Goal: Task Accomplishment & Management: Use online tool/utility

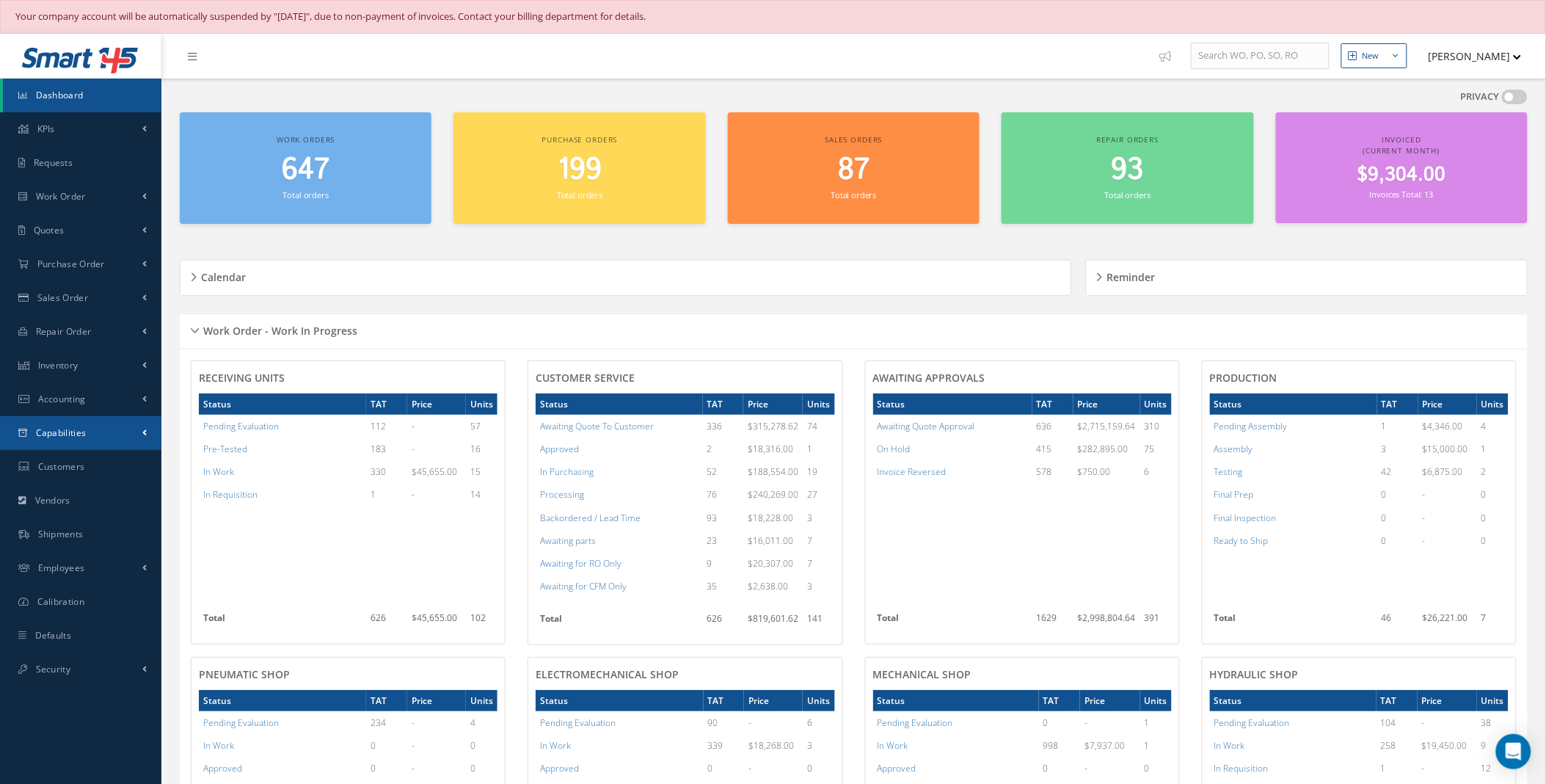
click at [135, 430] on link "Capabilities" at bounding box center [81, 433] width 162 height 34
click at [74, 463] on link "Manuals" at bounding box center [82, 463] width 159 height 28
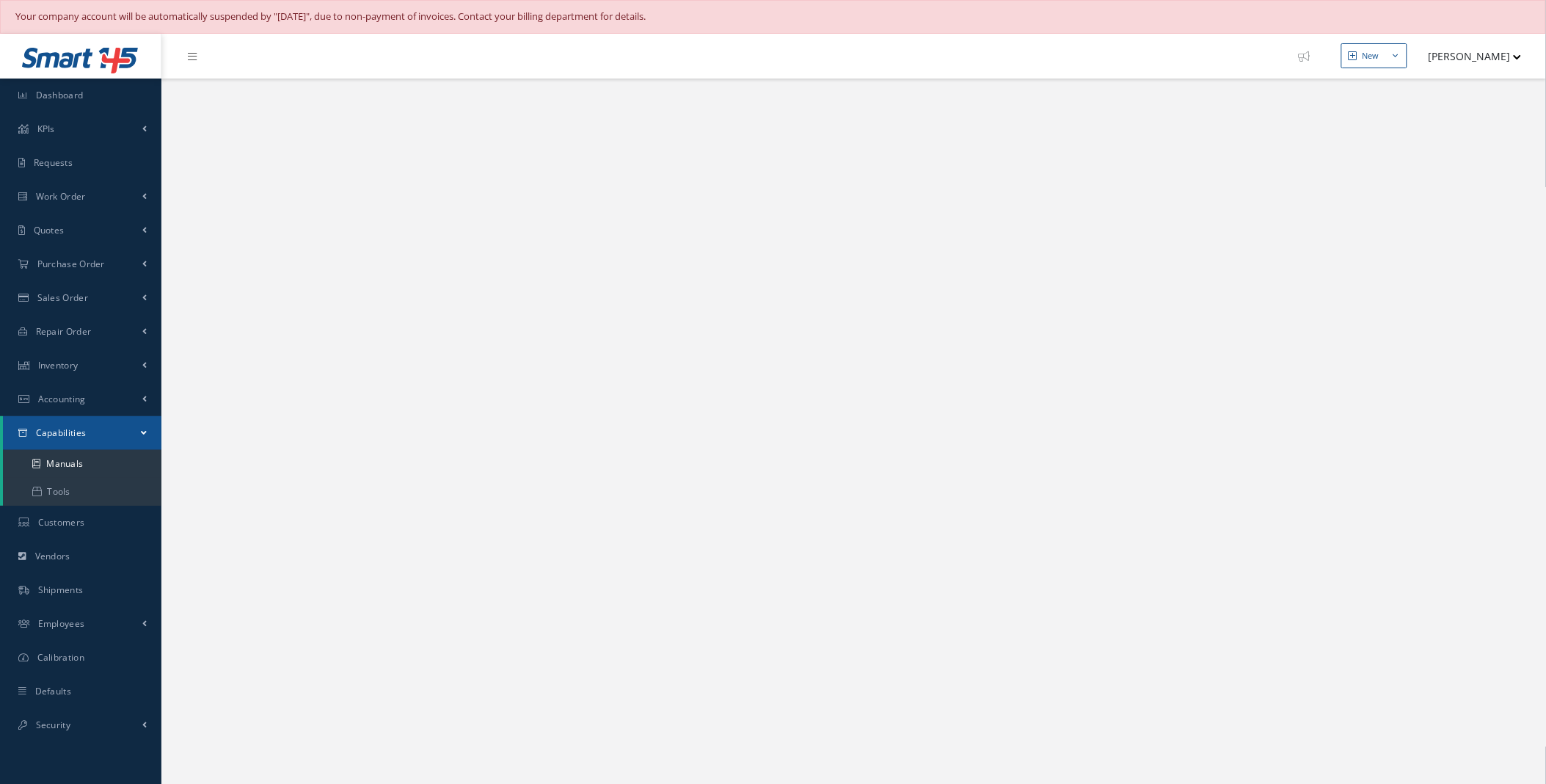
select select "25"
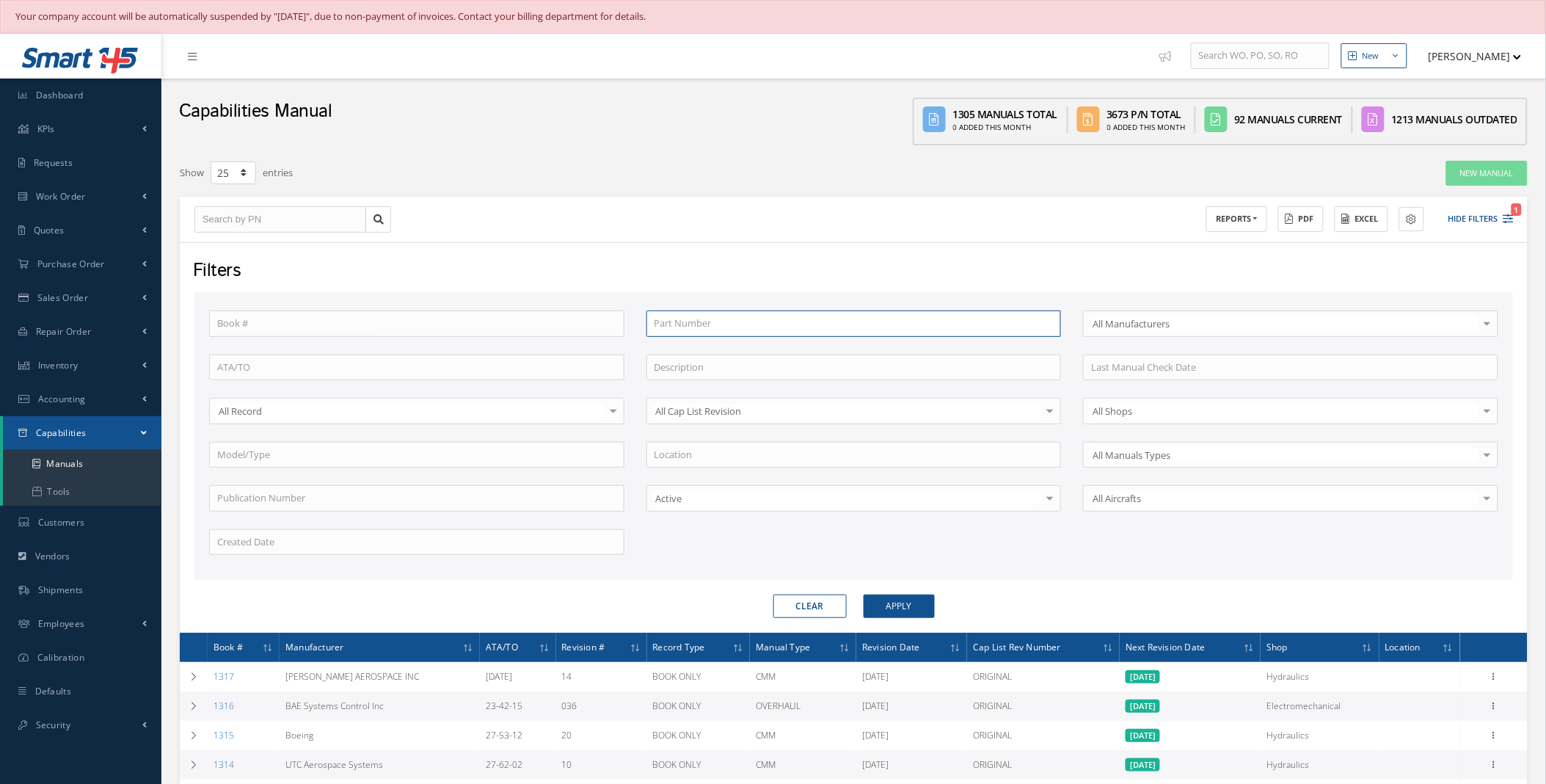
click at [745, 319] on input "text" at bounding box center [854, 324] width 416 height 27
type input "1"
type input "16"
type input "161"
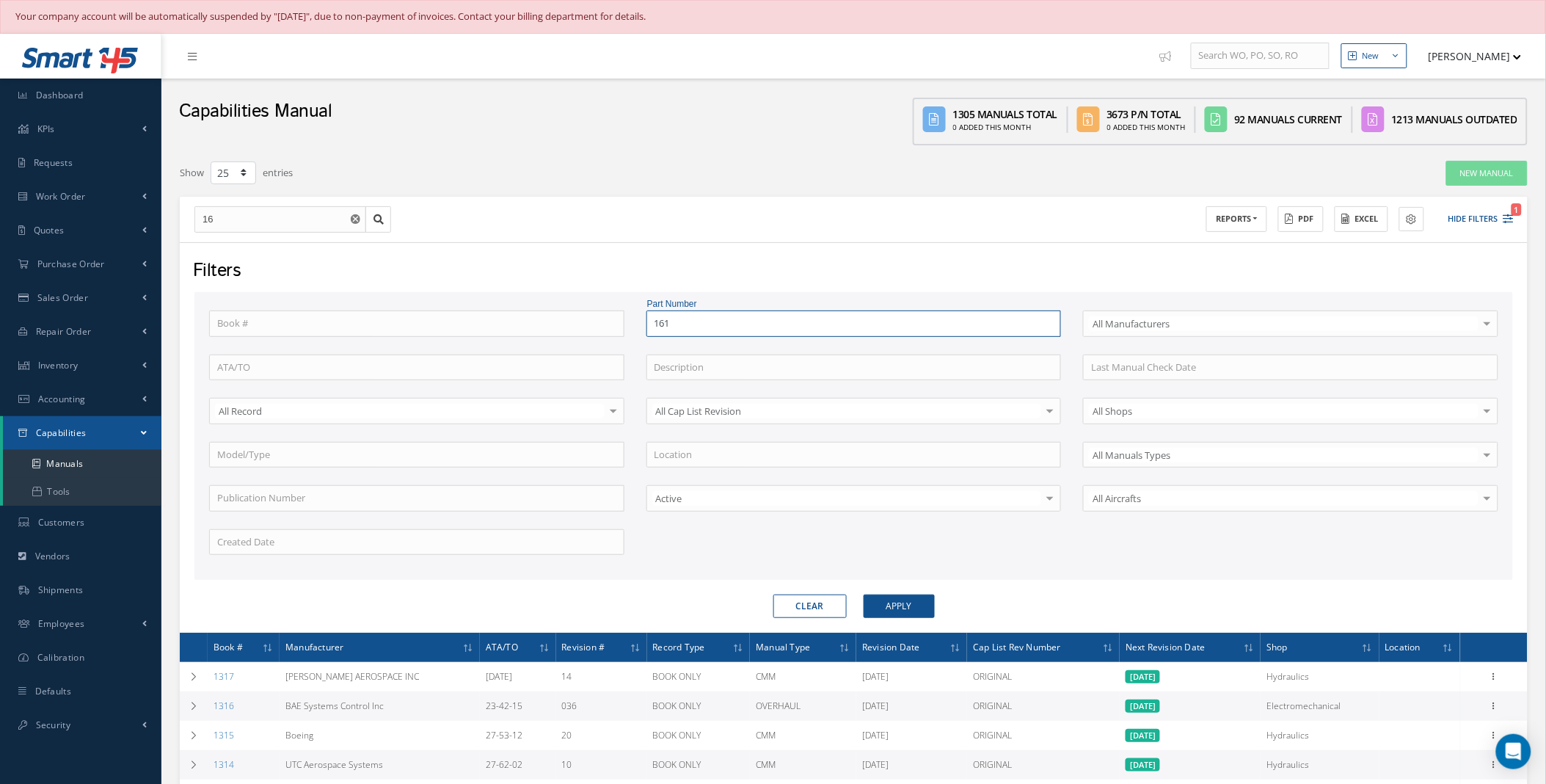
type input "161"
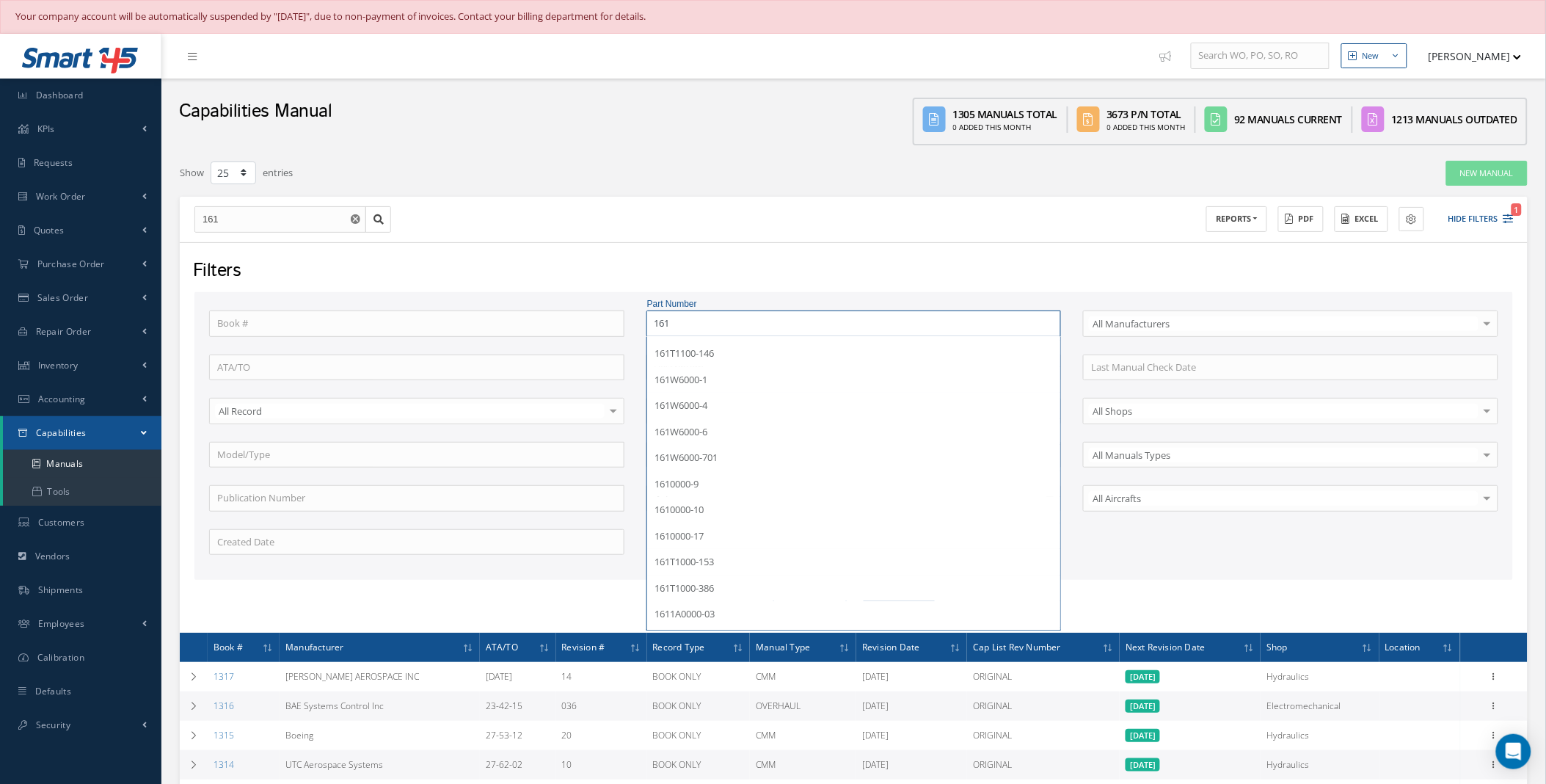
scroll to position [184, 0]
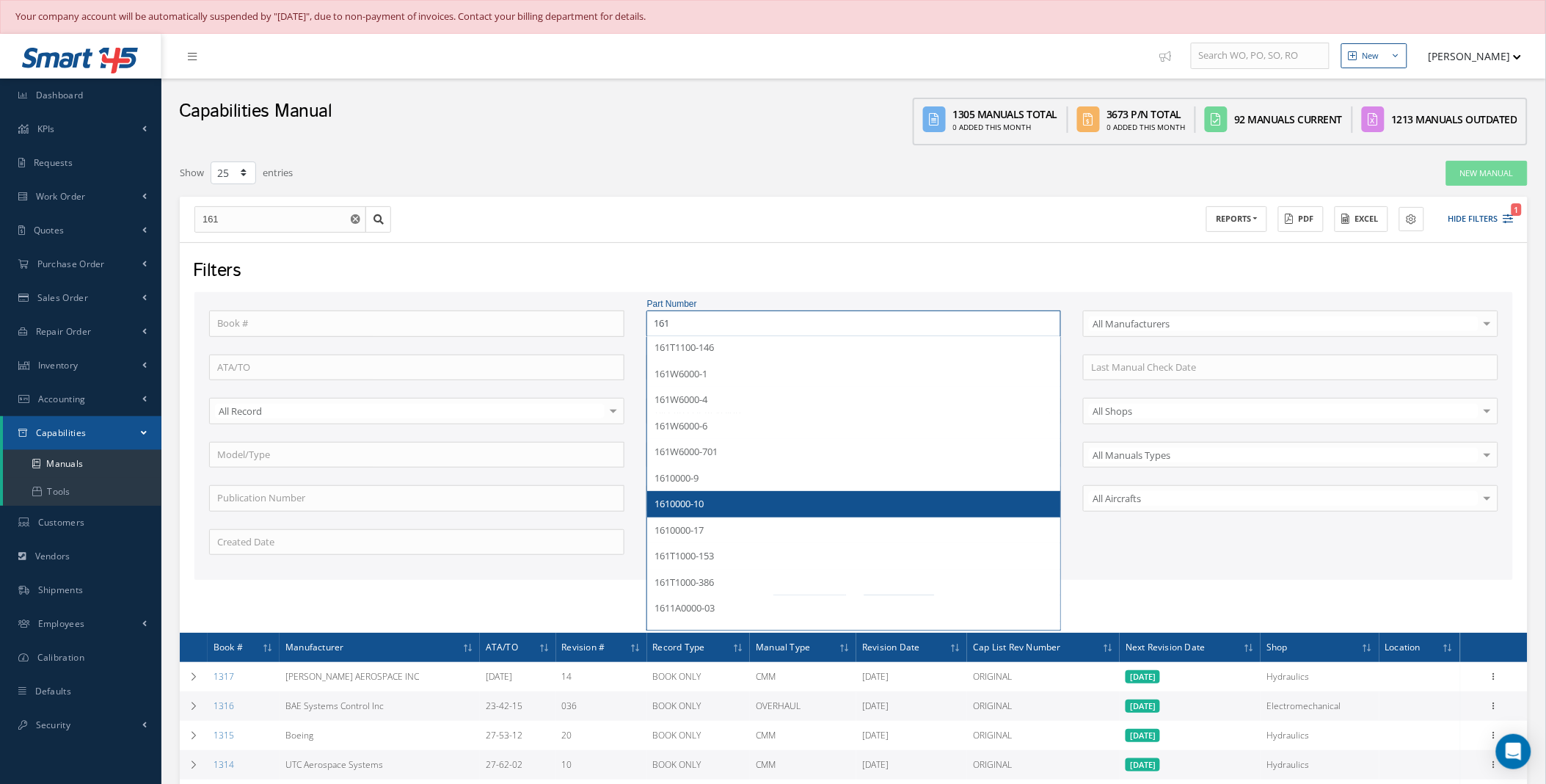
type input "161"
click at [729, 504] on div "1610000-10" at bounding box center [854, 503] width 400 height 15
type input "1610000-10"
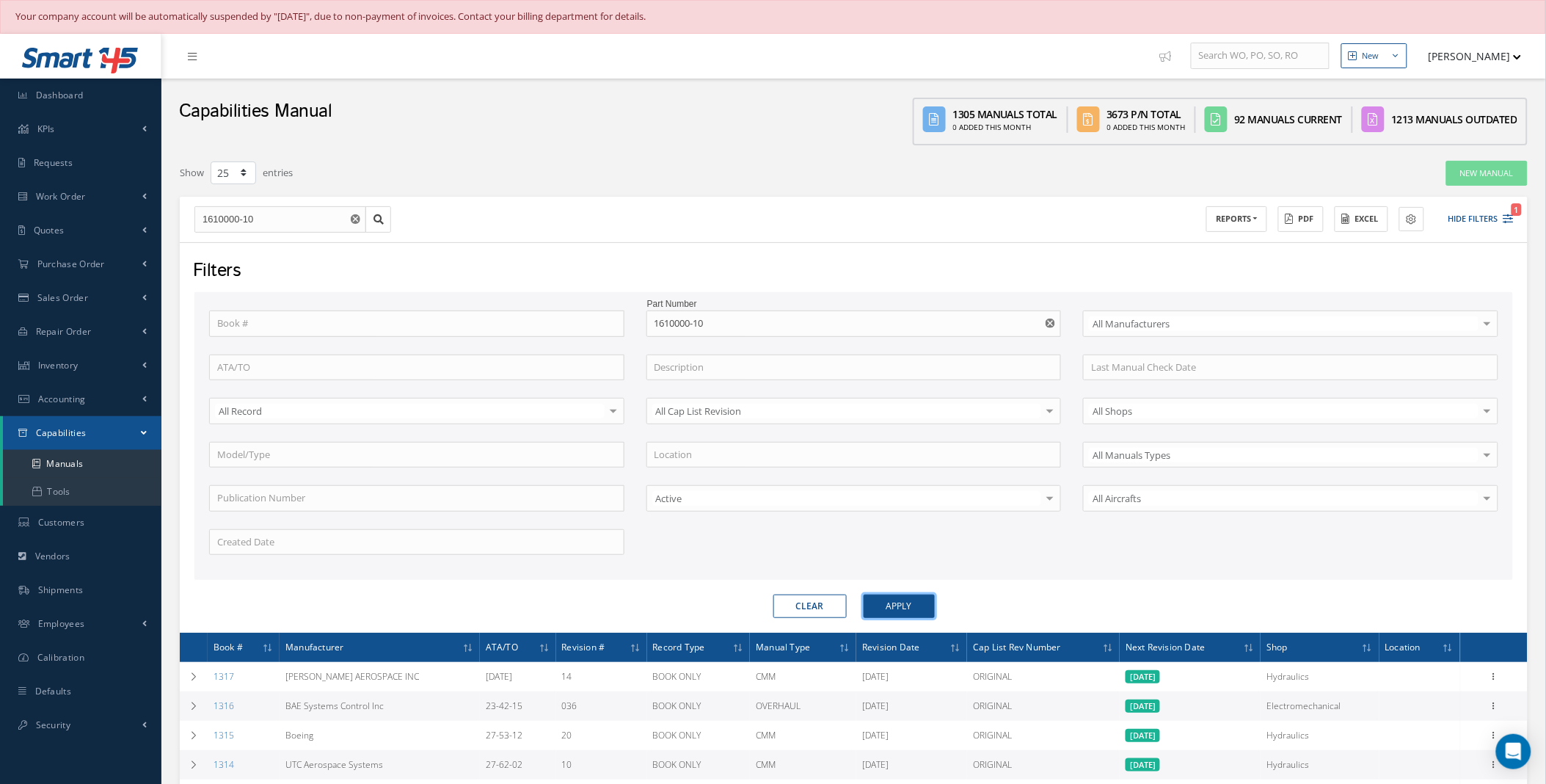
click at [889, 609] on button "Apply" at bounding box center [900, 606] width 71 height 23
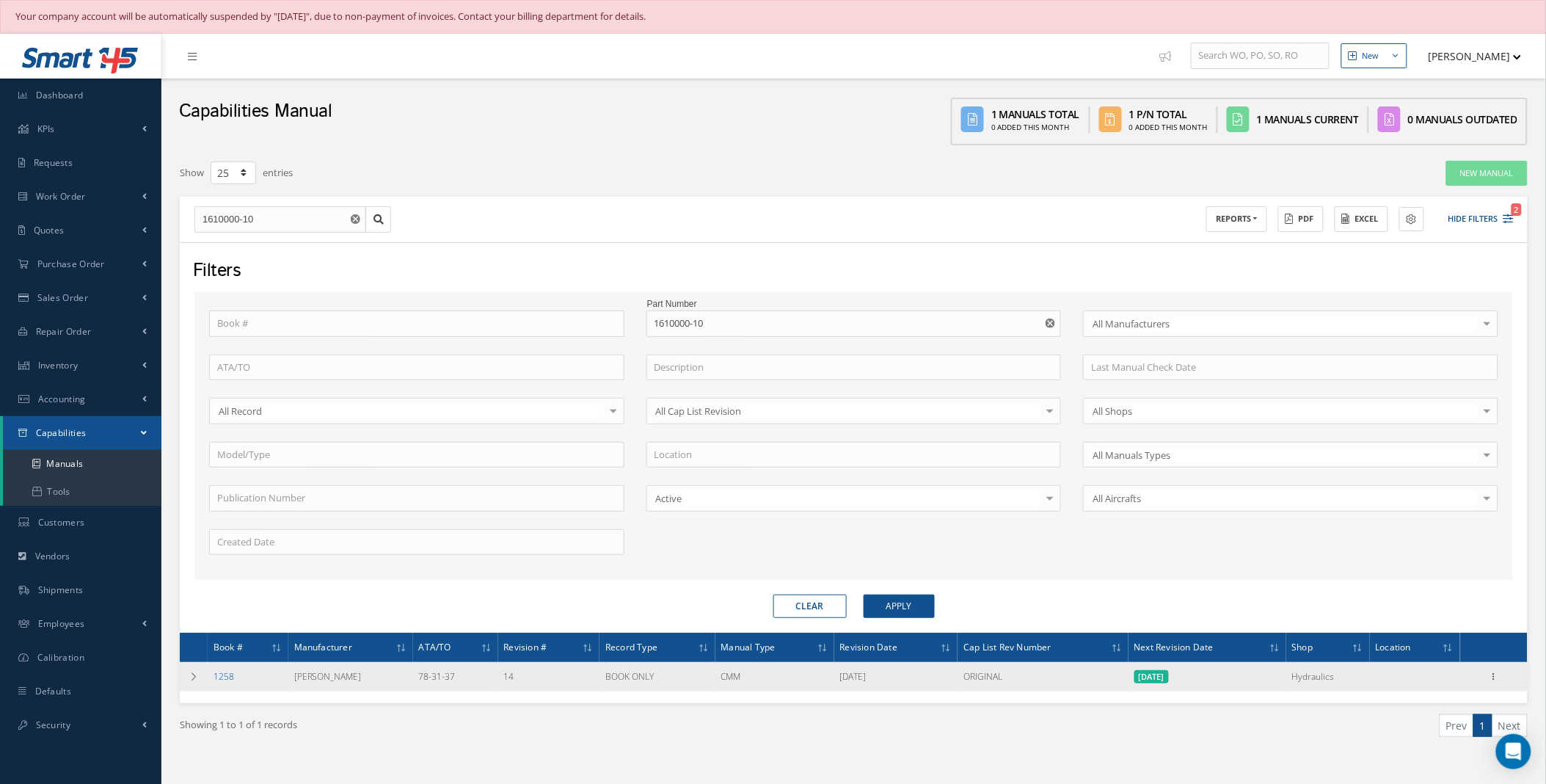
click at [224, 677] on link "1258" at bounding box center [223, 677] width 20 height 12
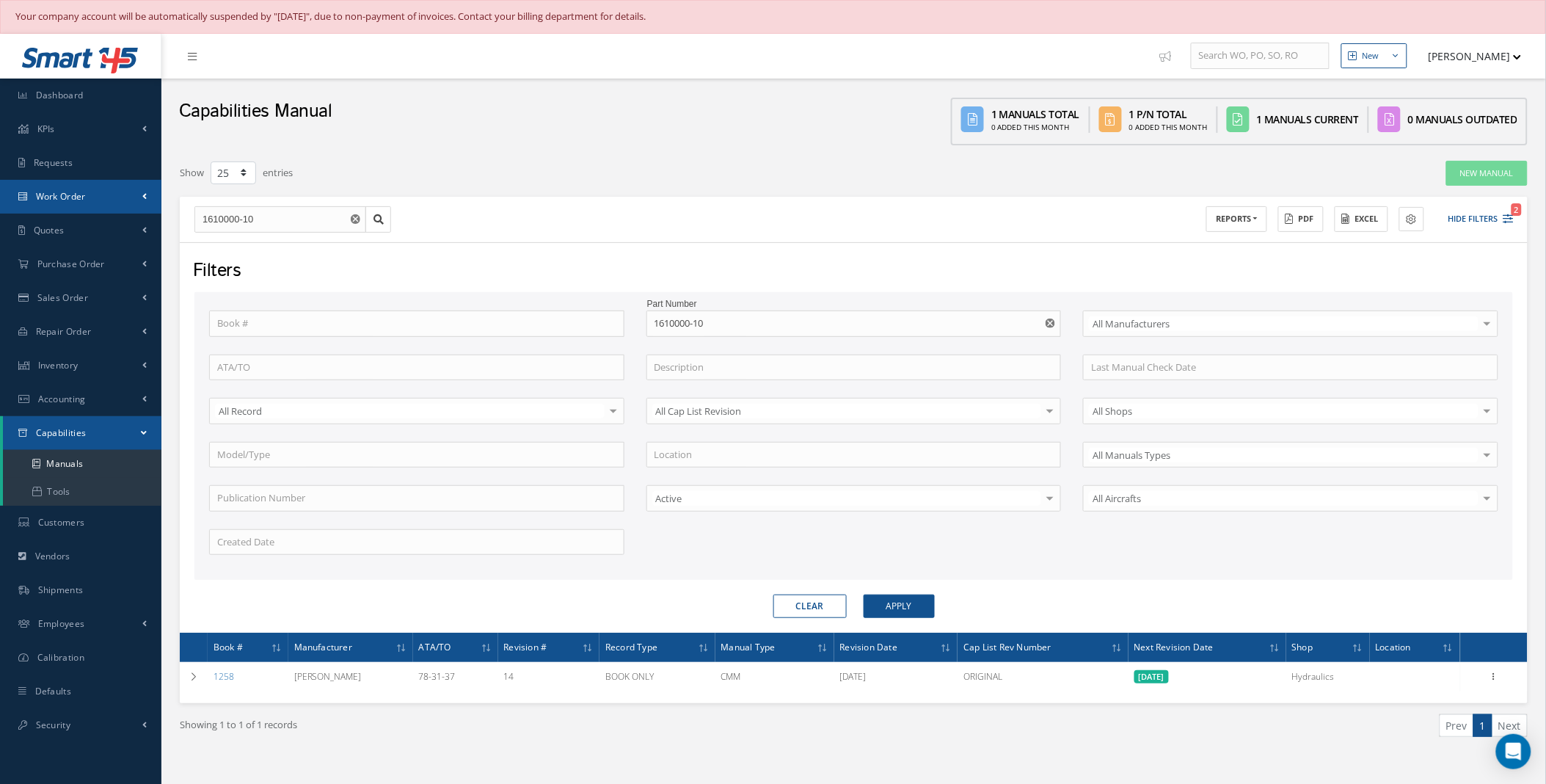
click at [123, 193] on link "Work Order" at bounding box center [81, 196] width 162 height 34
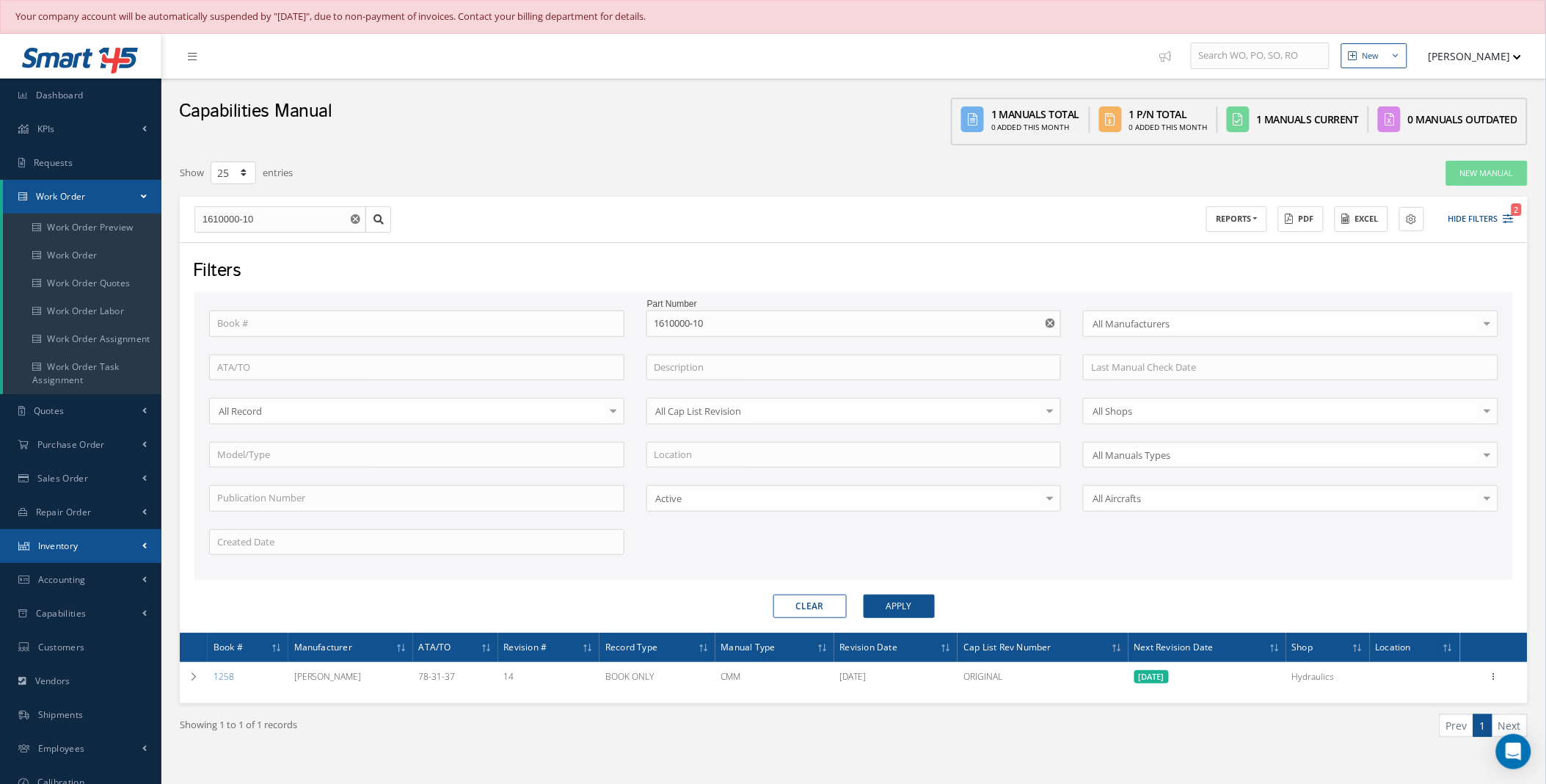
click at [94, 543] on link "Inventory" at bounding box center [81, 546] width 162 height 34
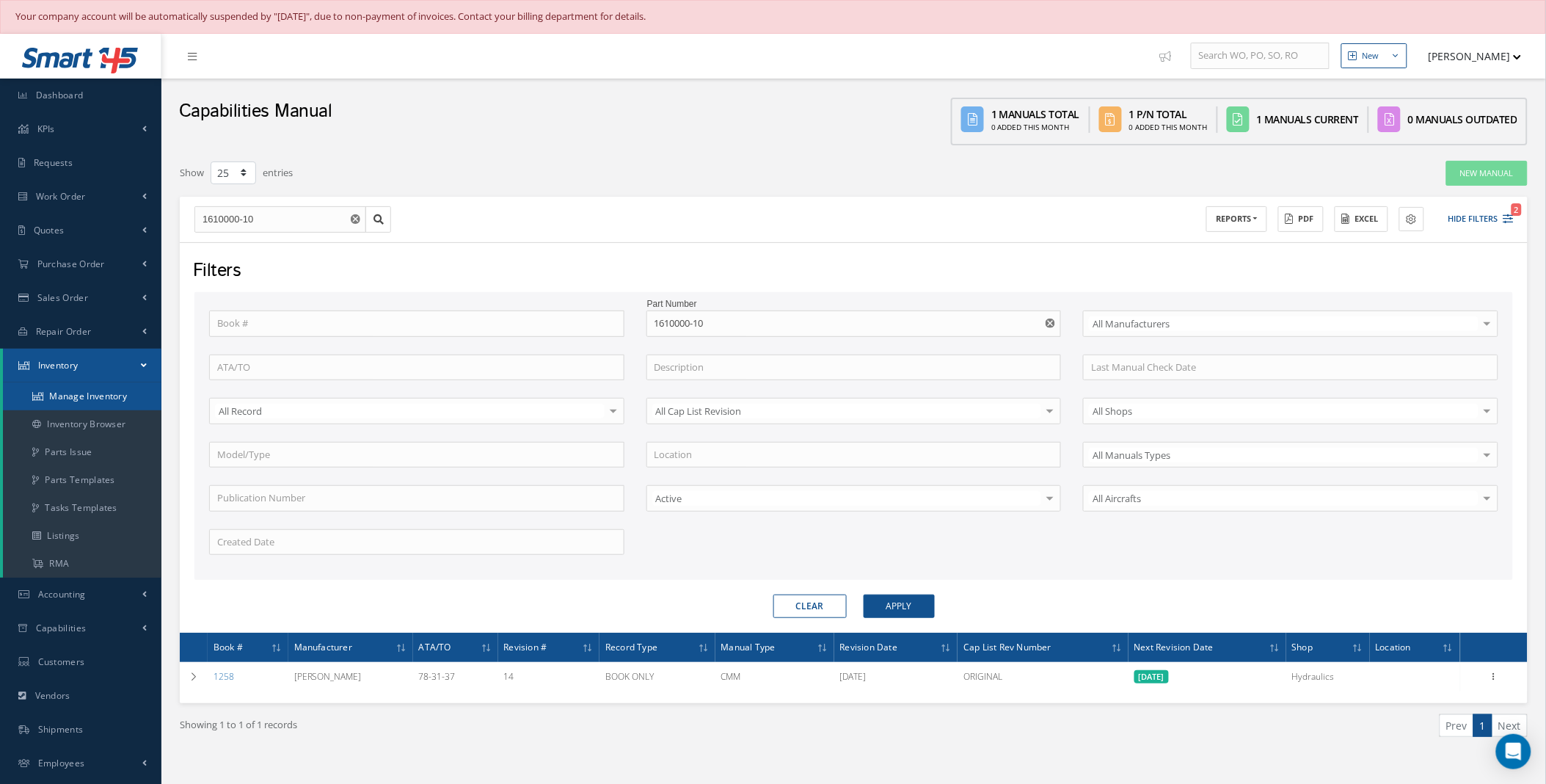
click at [99, 393] on link "Manage Inventory" at bounding box center [82, 396] width 159 height 28
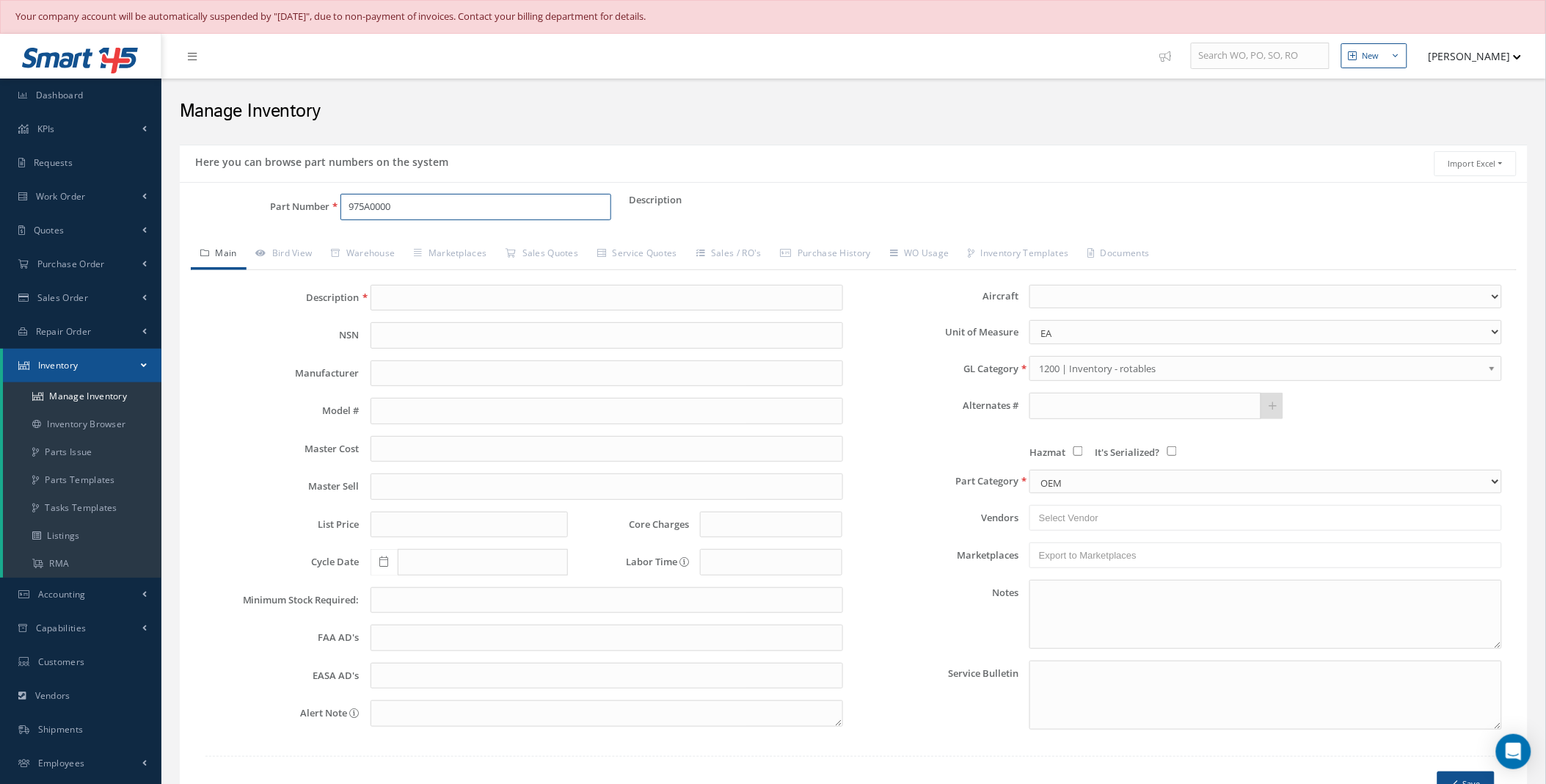
click at [431, 206] on input "975A0000" at bounding box center [475, 207] width 271 height 27
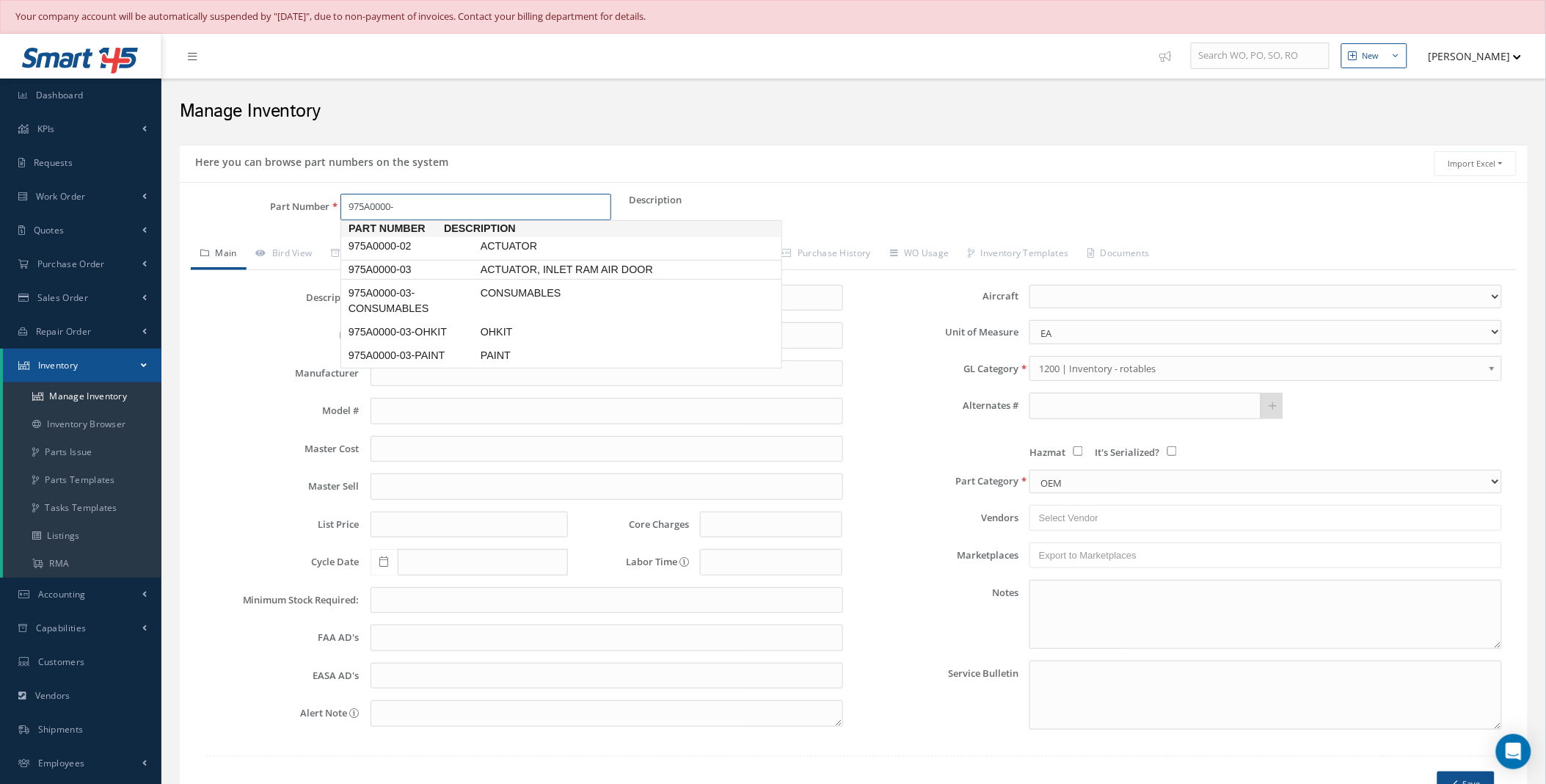
click at [468, 265] on span "975A0000-03" at bounding box center [411, 269] width 132 height 15
type input "975A0000-03"
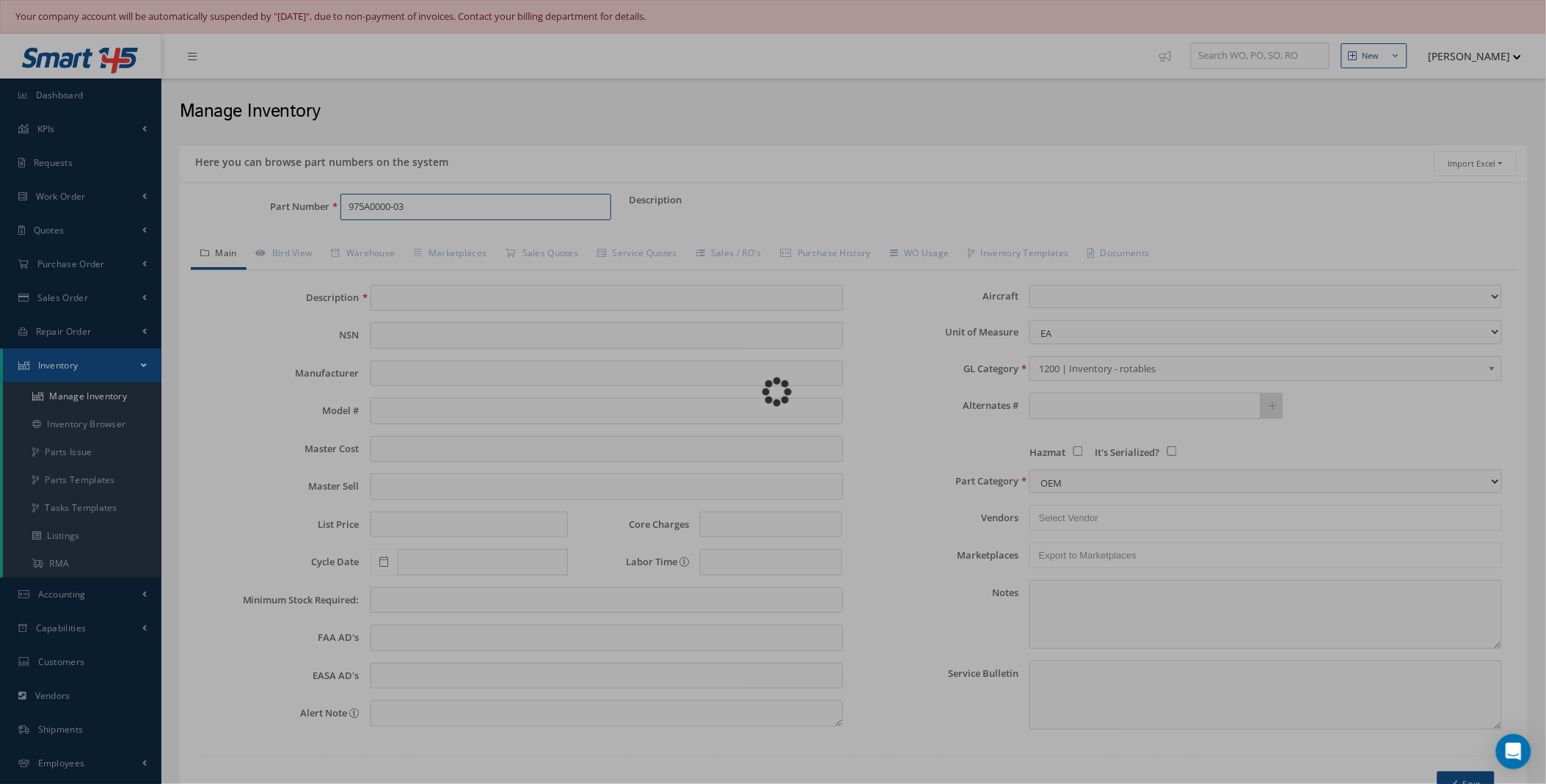
type input "ACTUATOR, INLET RAM AIR DOOR"
type input "1000.00"
type input "0.00"
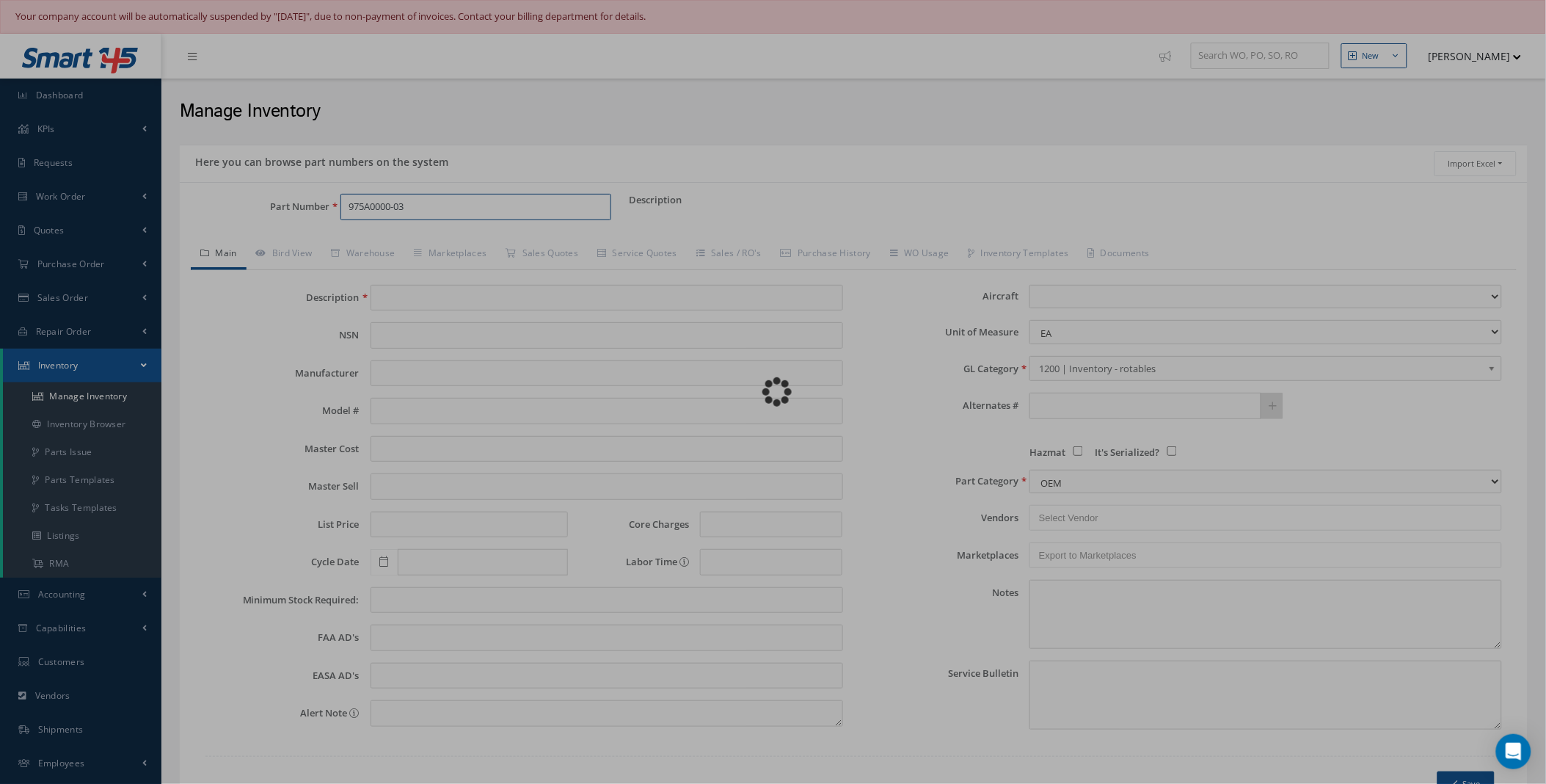
select select
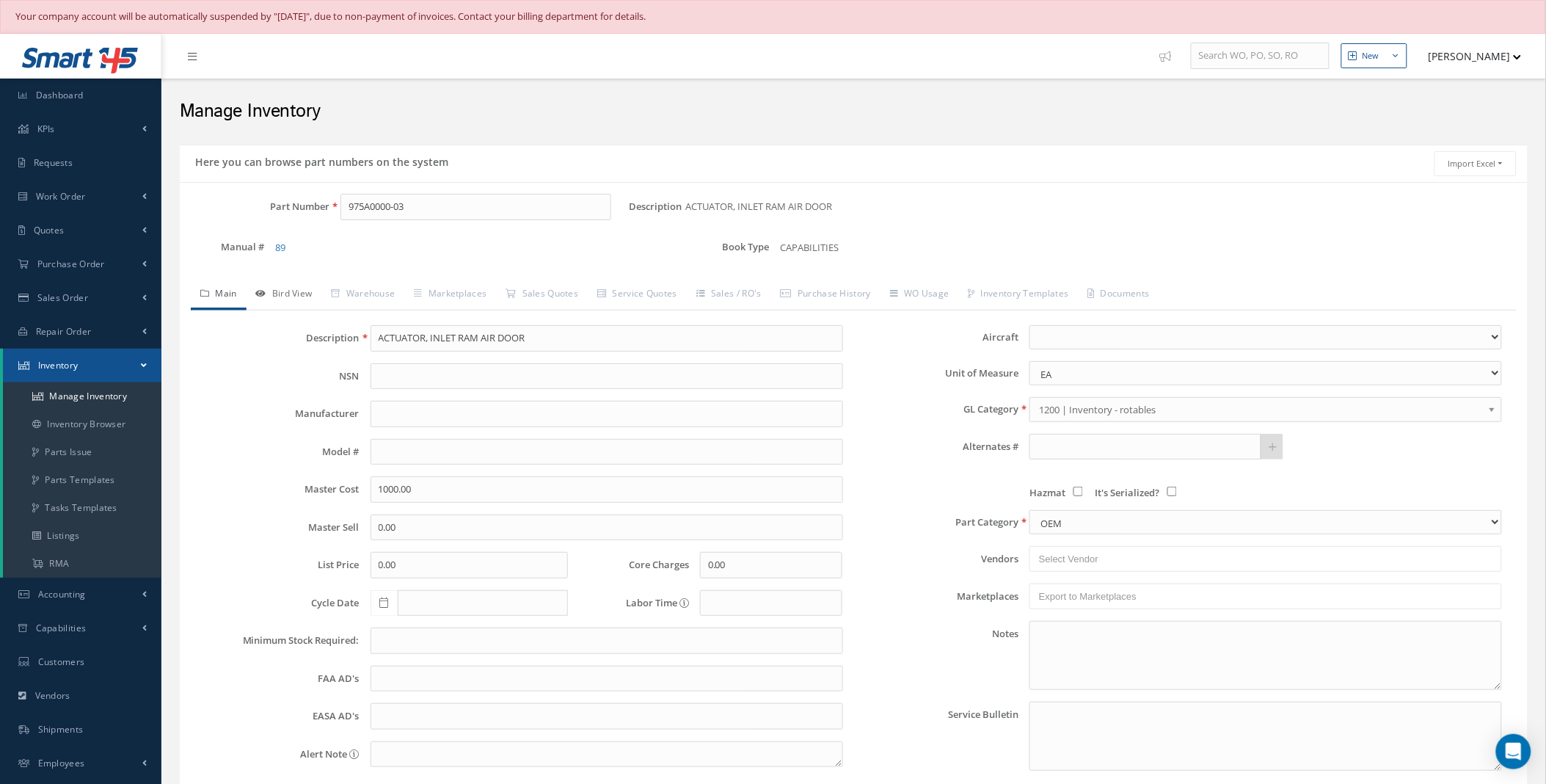
click at [289, 296] on link "Bird View" at bounding box center [284, 295] width 75 height 31
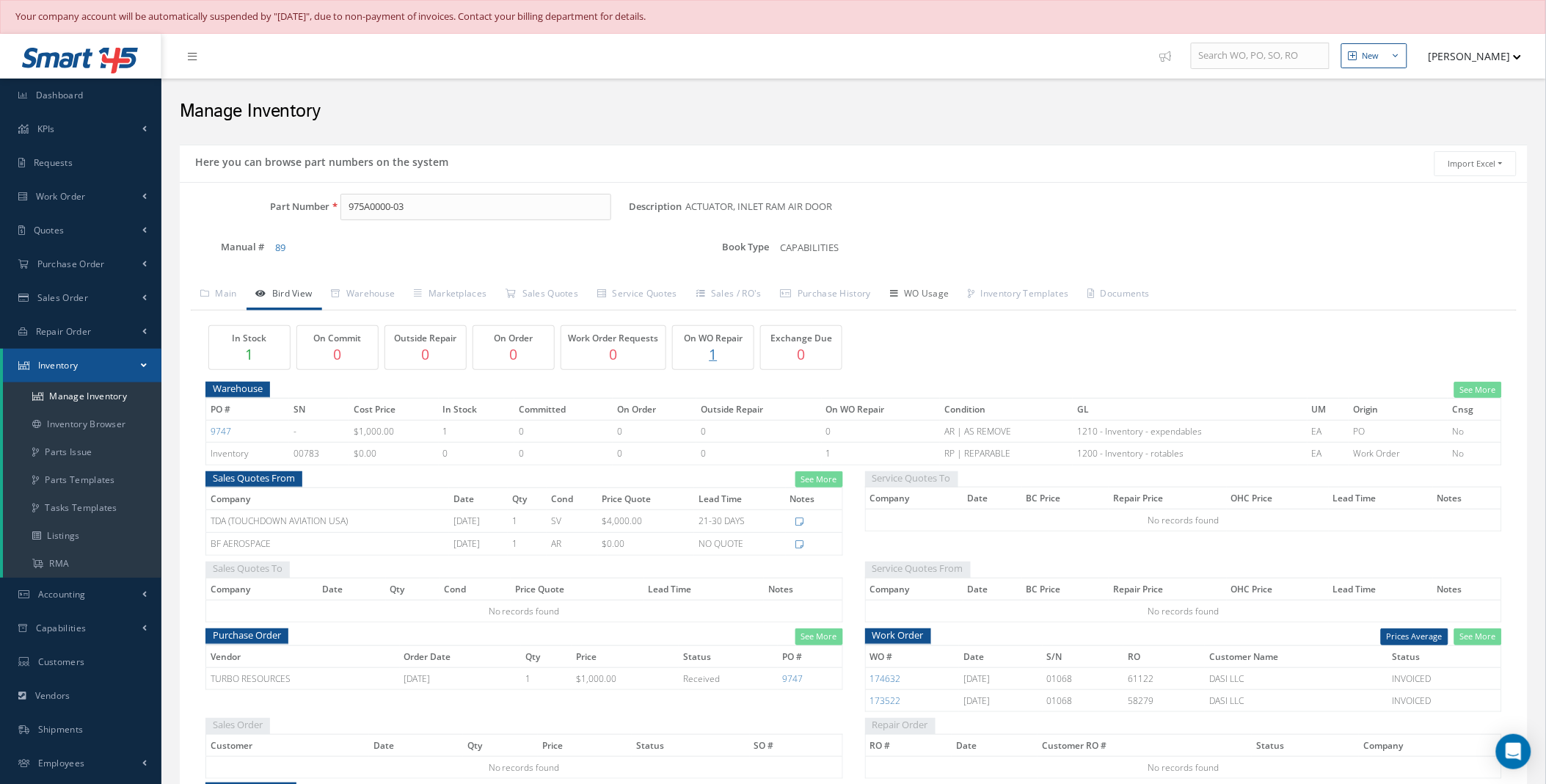
click at [934, 290] on link "WO Usage" at bounding box center [920, 295] width 78 height 31
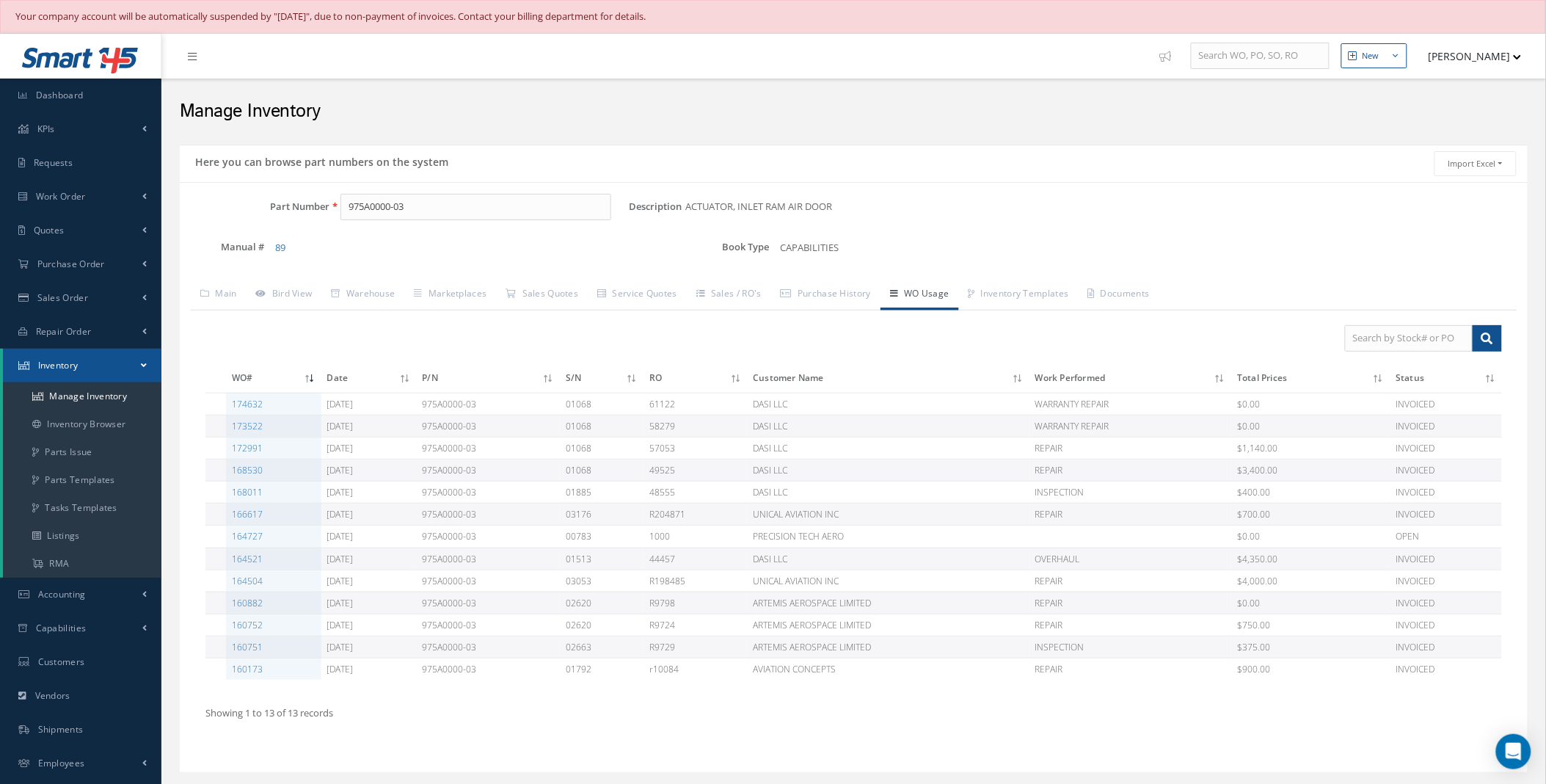
drag, startPoint x: 239, startPoint y: 537, endPoint x: 171, endPoint y: 539, distance: 68.0
click at [169, 540] on div "Here you can browse part numbers on the system Import Excel to undefined Column…" at bounding box center [853, 467] width 1370 height 645
click at [256, 537] on link "164727" at bounding box center [247, 536] width 31 height 12
drag, startPoint x: 435, startPoint y: 207, endPoint x: 289, endPoint y: 208, distance: 146.0
click at [297, 206] on div "Part Number 975A0000-03" at bounding box center [404, 207] width 449 height 27
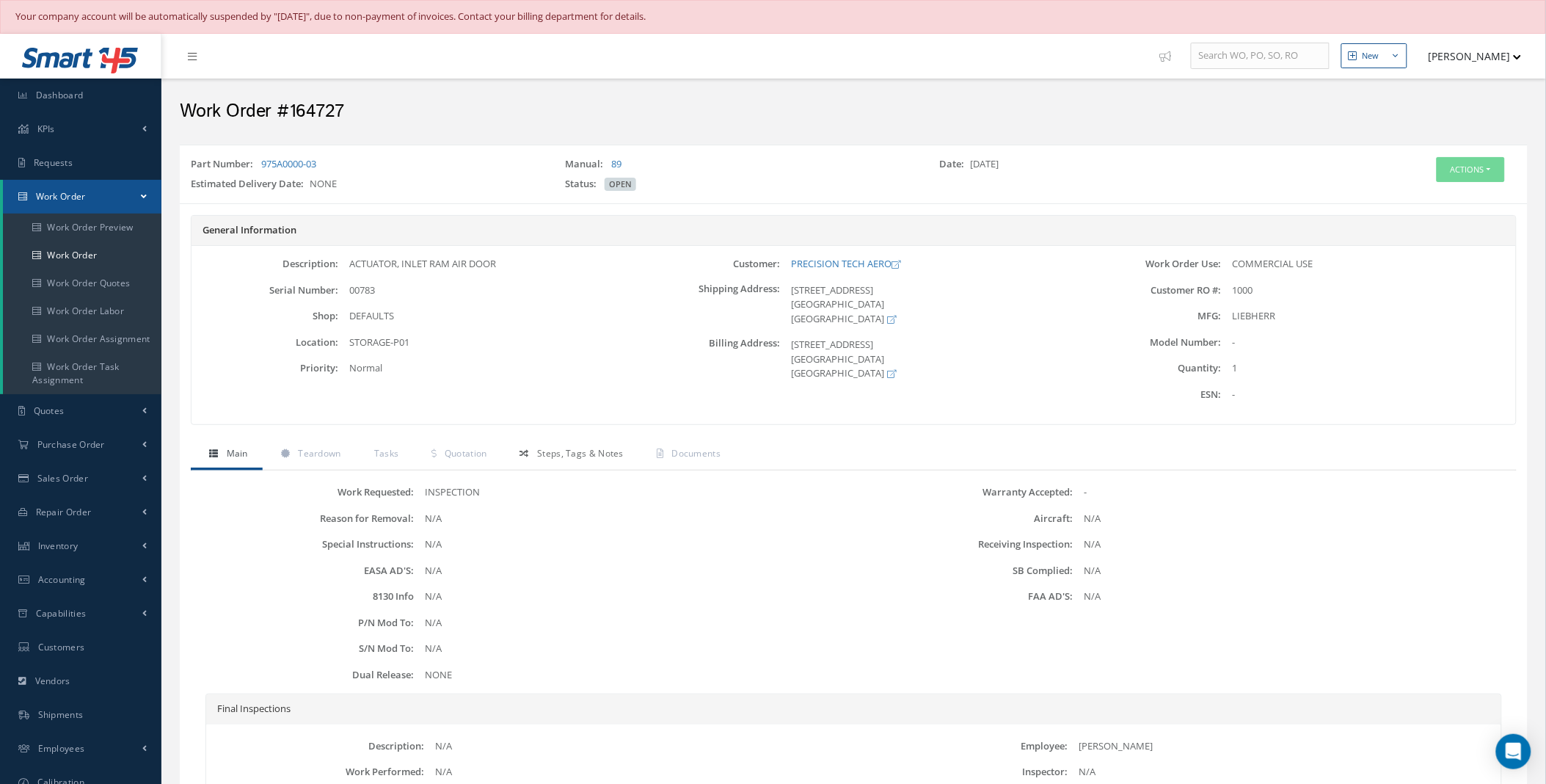
click at [611, 460] on link "Steps, Tags & Notes" at bounding box center [570, 455] width 137 height 31
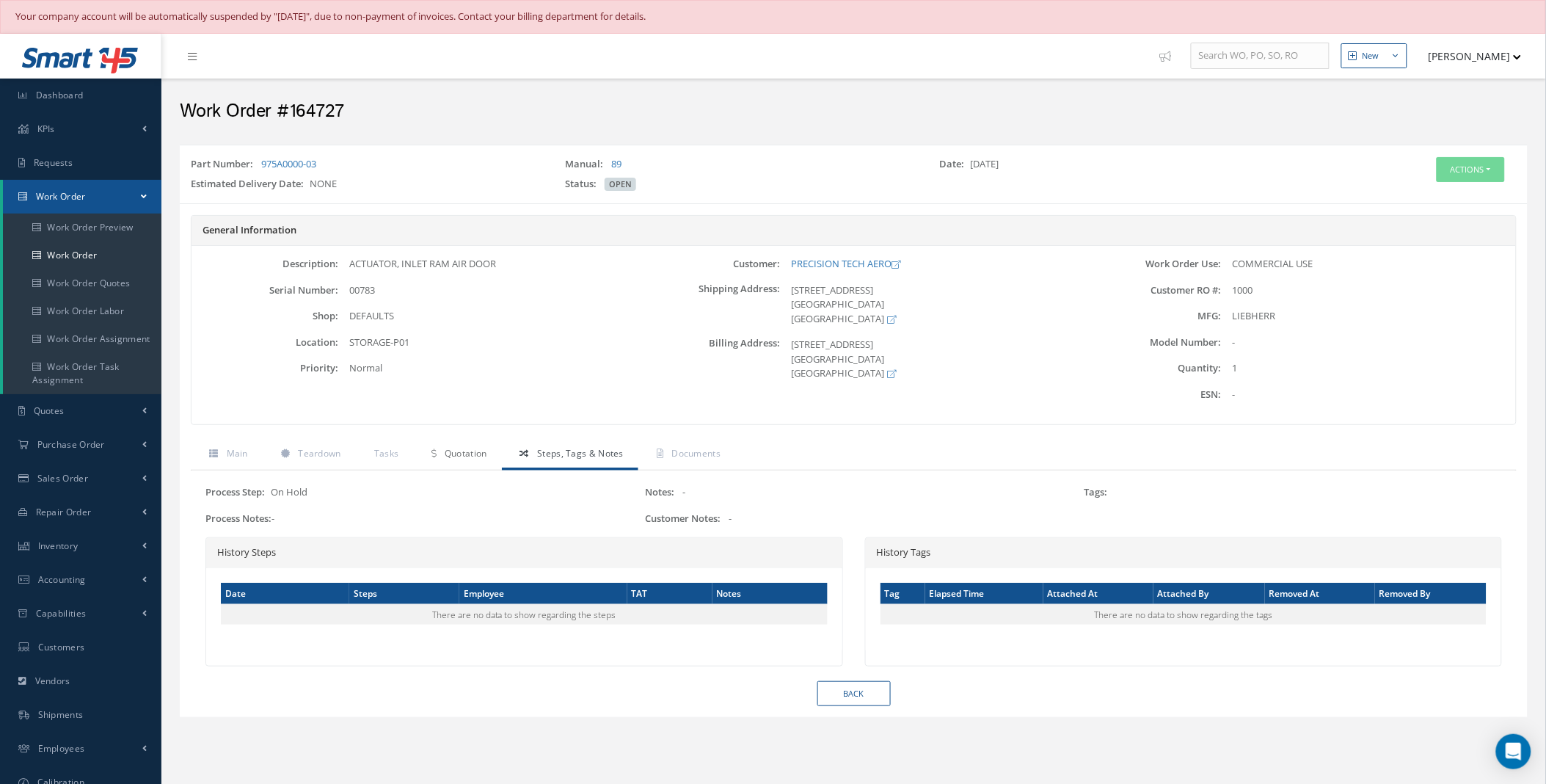
click at [465, 456] on span "Quotation" at bounding box center [466, 453] width 43 height 12
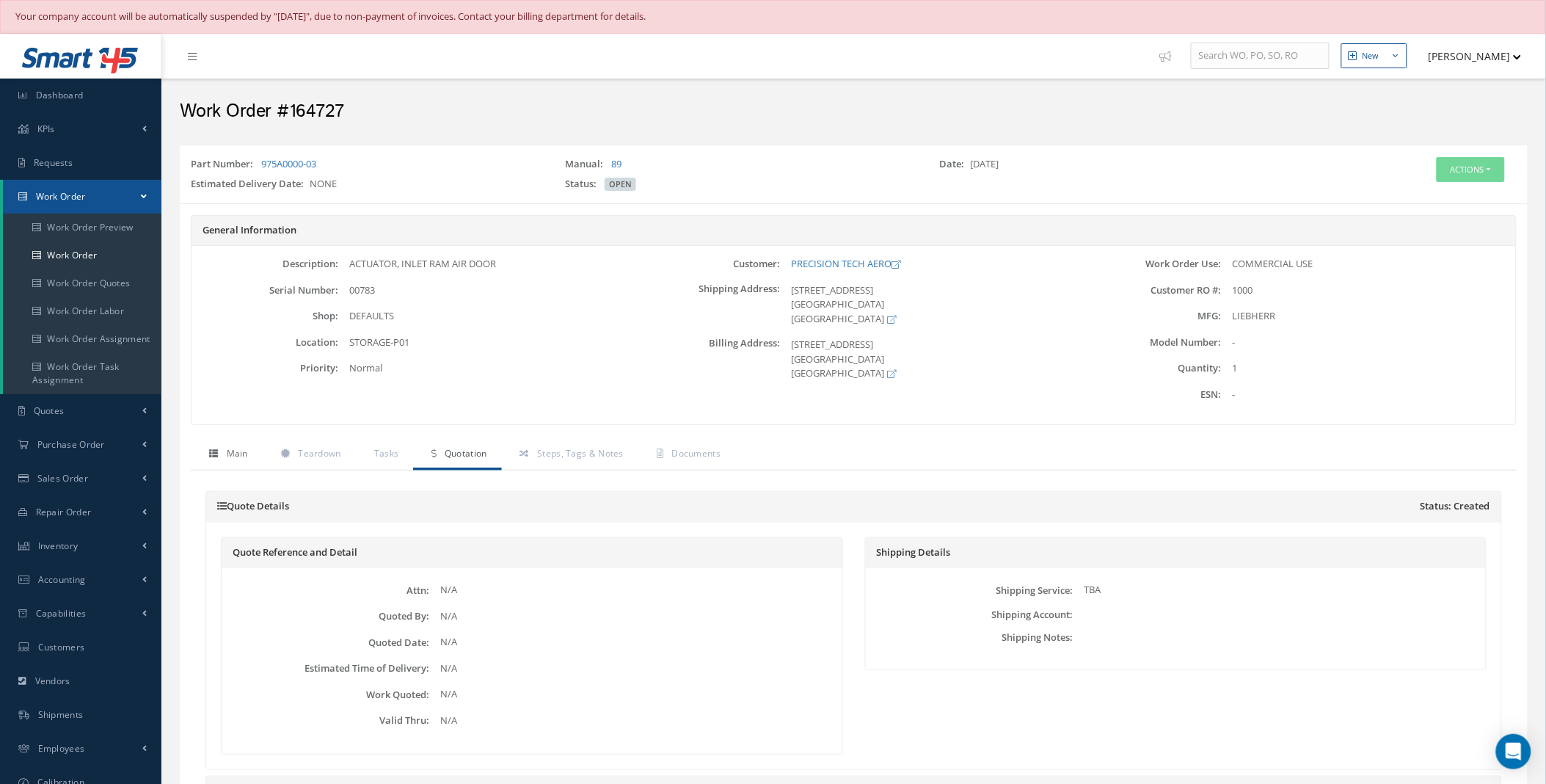
click at [228, 457] on span "Main" at bounding box center [237, 453] width 21 height 12
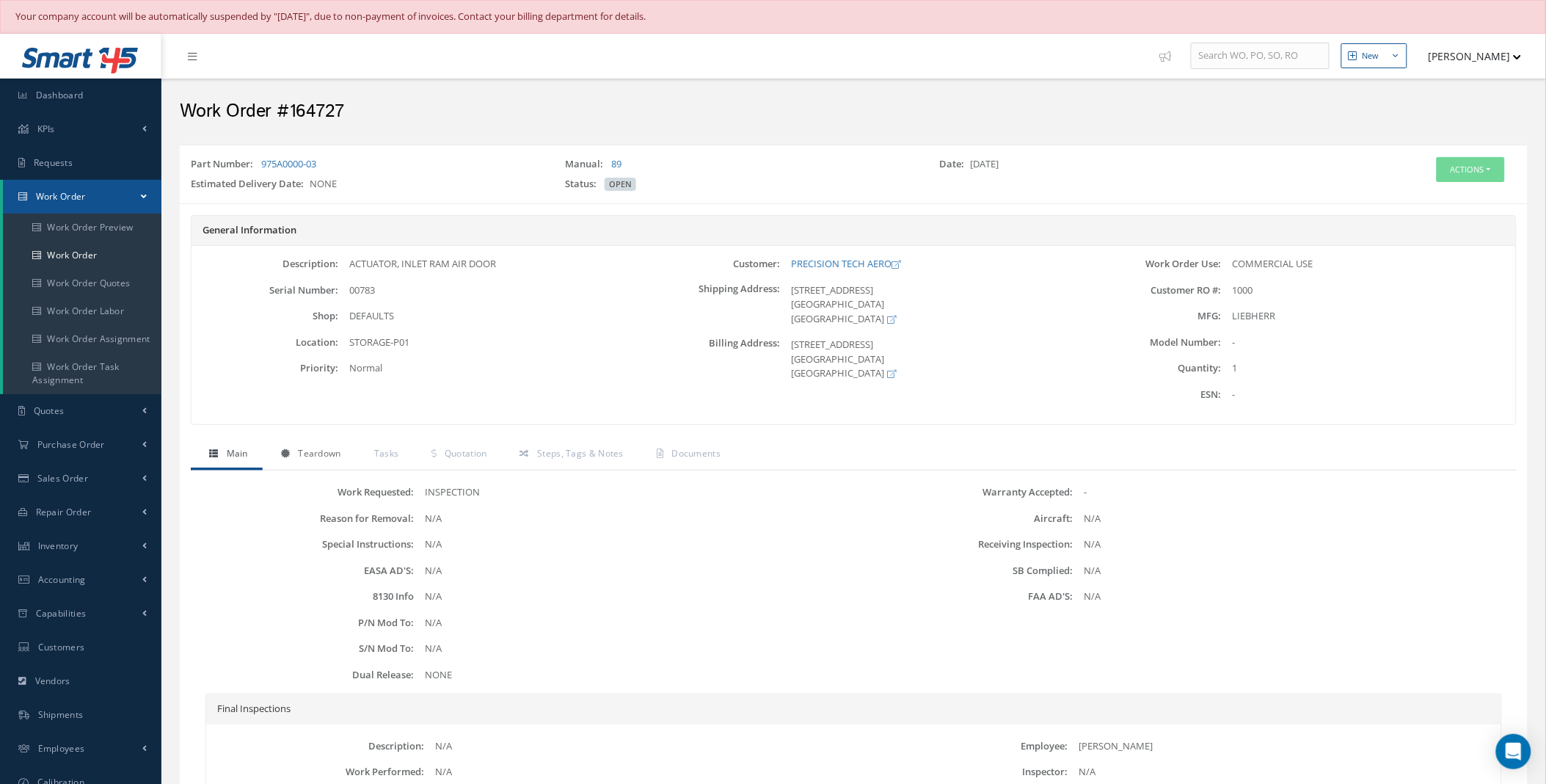
click at [306, 450] on span "Teardown" at bounding box center [320, 453] width 43 height 12
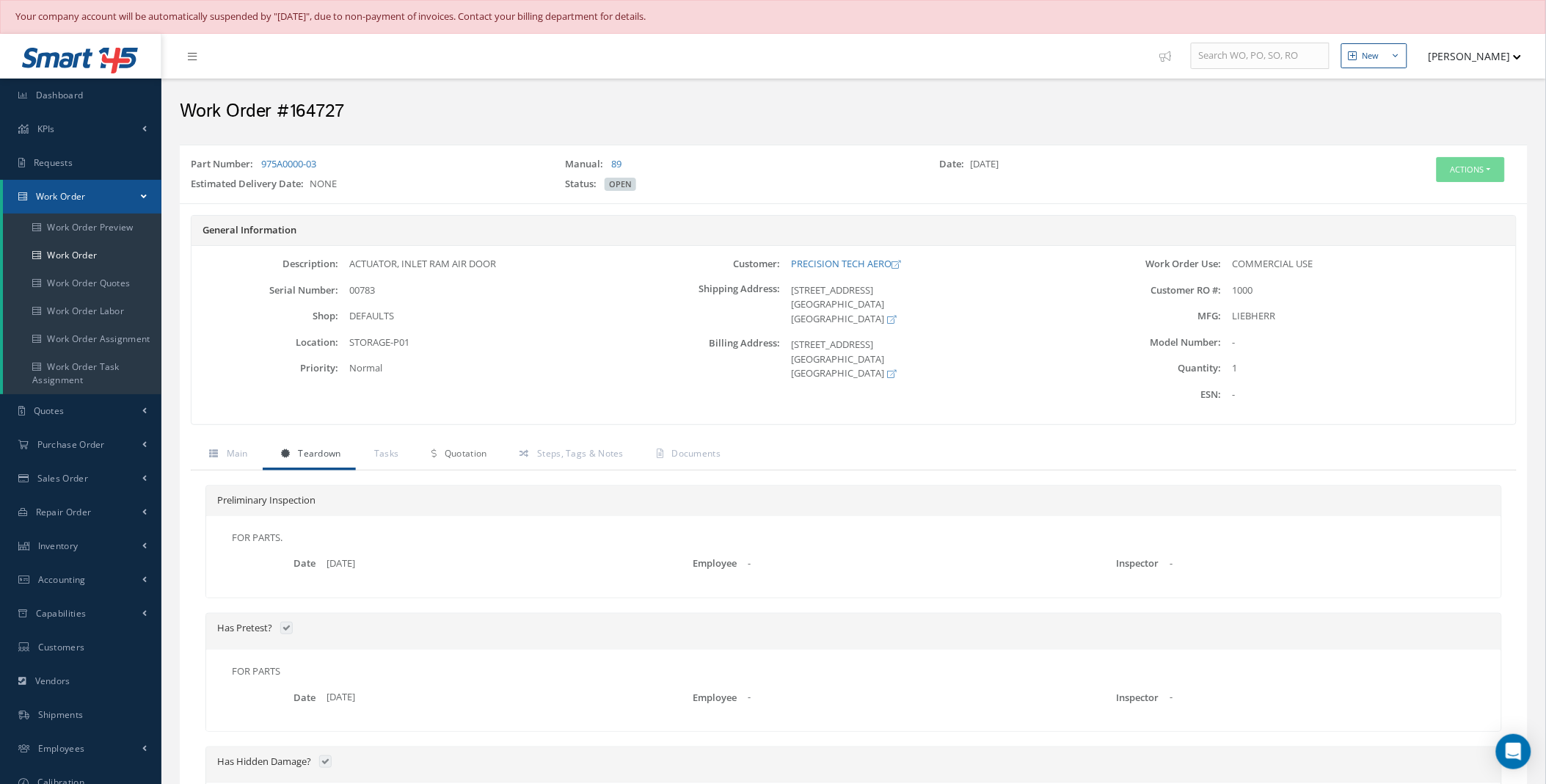
click at [445, 452] on span "Quotation" at bounding box center [466, 453] width 43 height 12
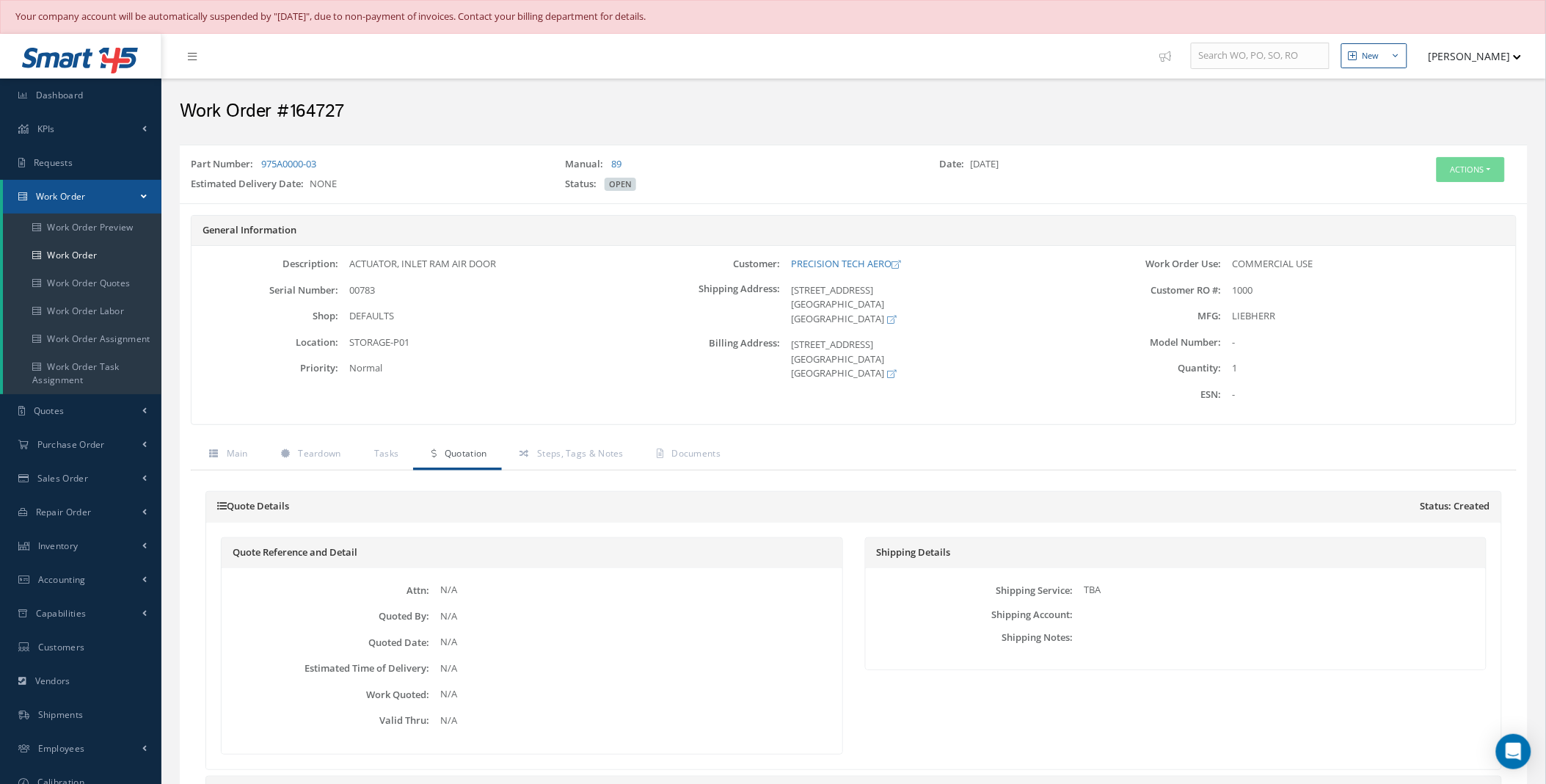
drag, startPoint x: 328, startPoint y: 166, endPoint x: 253, endPoint y: 174, distance: 75.4
click at [253, 174] on div "Part Number: 975A0000-03" at bounding box center [366, 167] width 374 height 20
click at [702, 461] on link "Documents" at bounding box center [686, 455] width 97 height 31
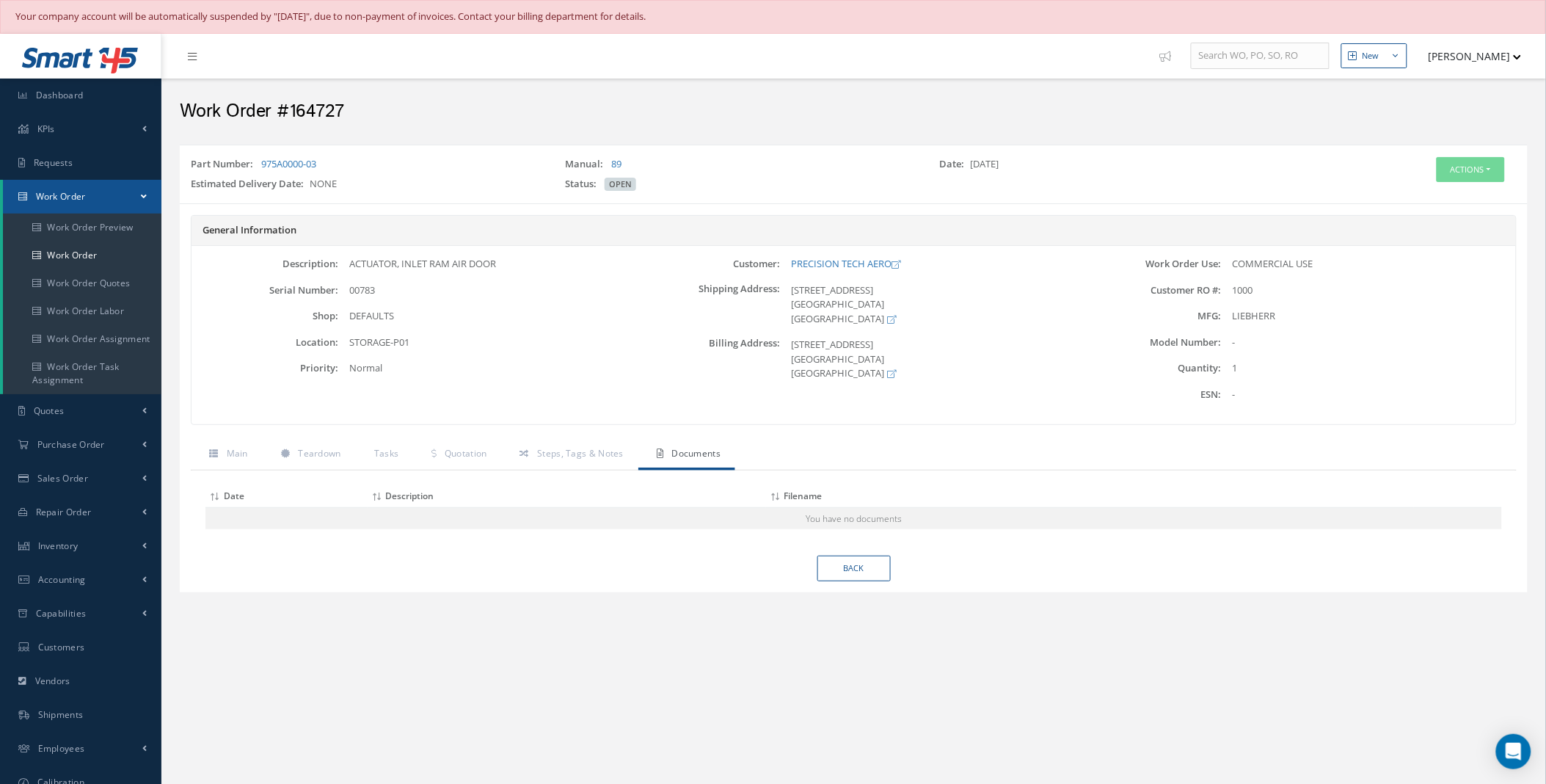
click at [365, 181] on div "Estimated Delivery Date: NONE" at bounding box center [366, 186] width 374 height 20
drag, startPoint x: 323, startPoint y: 164, endPoint x: 261, endPoint y: 169, distance: 62.2
click at [261, 169] on div "Part Number: 975A0000-03" at bounding box center [366, 167] width 374 height 20
copy link "975A0000-03"
drag, startPoint x: 343, startPoint y: 110, endPoint x: 184, endPoint y: 124, distance: 159.6
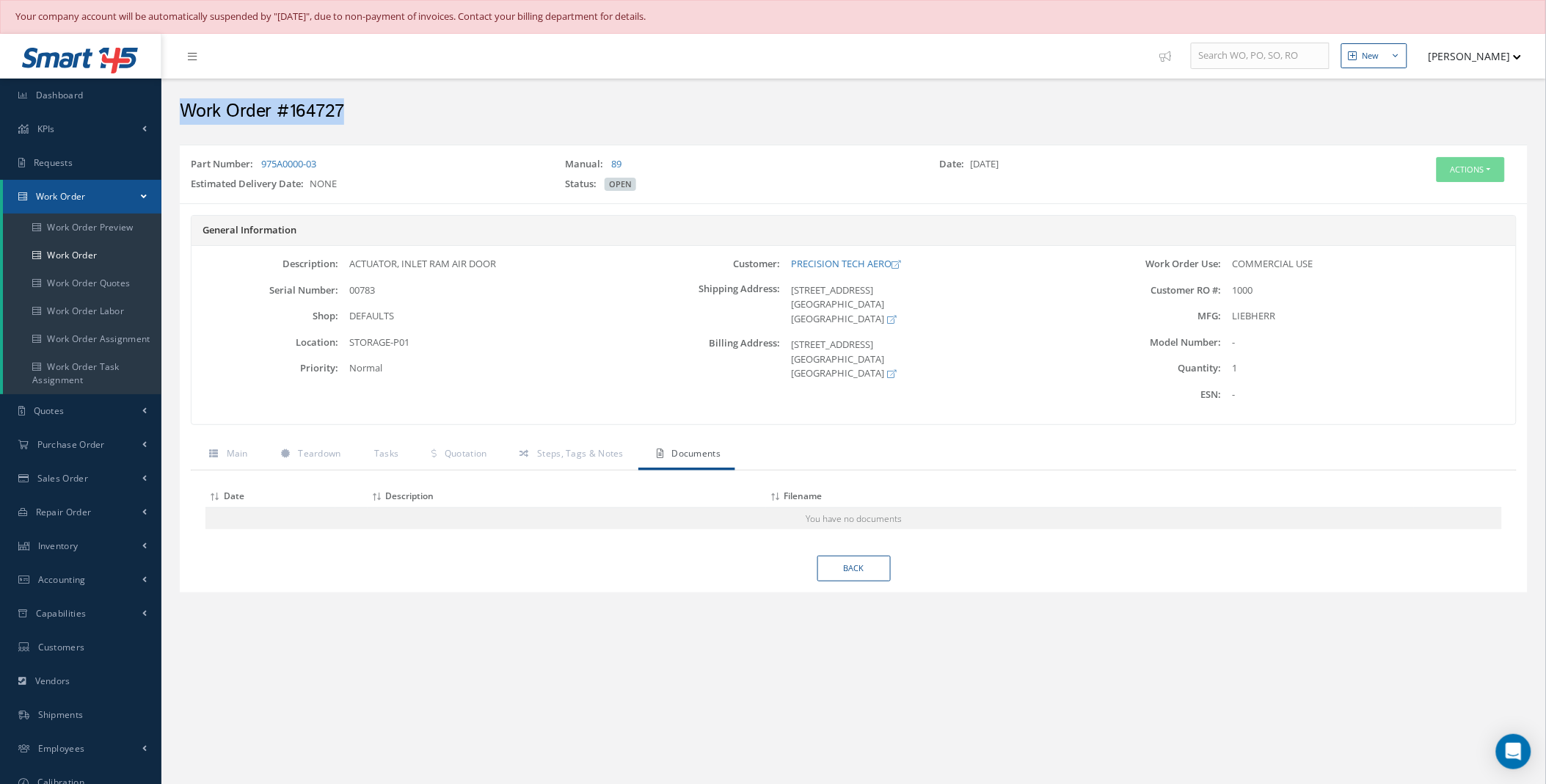
click at [184, 124] on div "Work Order #164727" at bounding box center [853, 108] width 1370 height 44
copy h2 "Work Order #164727"
click at [74, 262] on link "Work Order" at bounding box center [82, 255] width 159 height 28
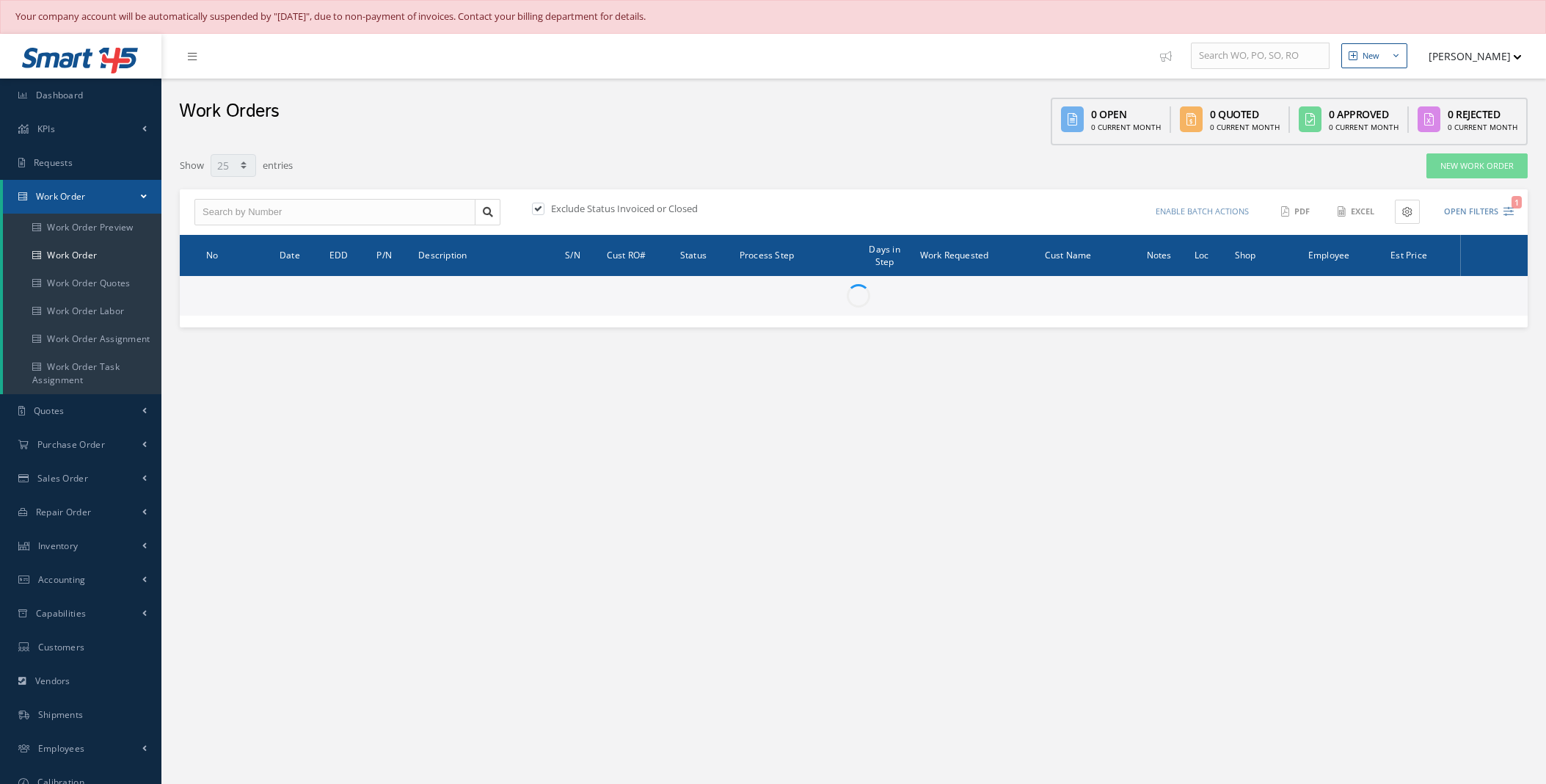
select select "25"
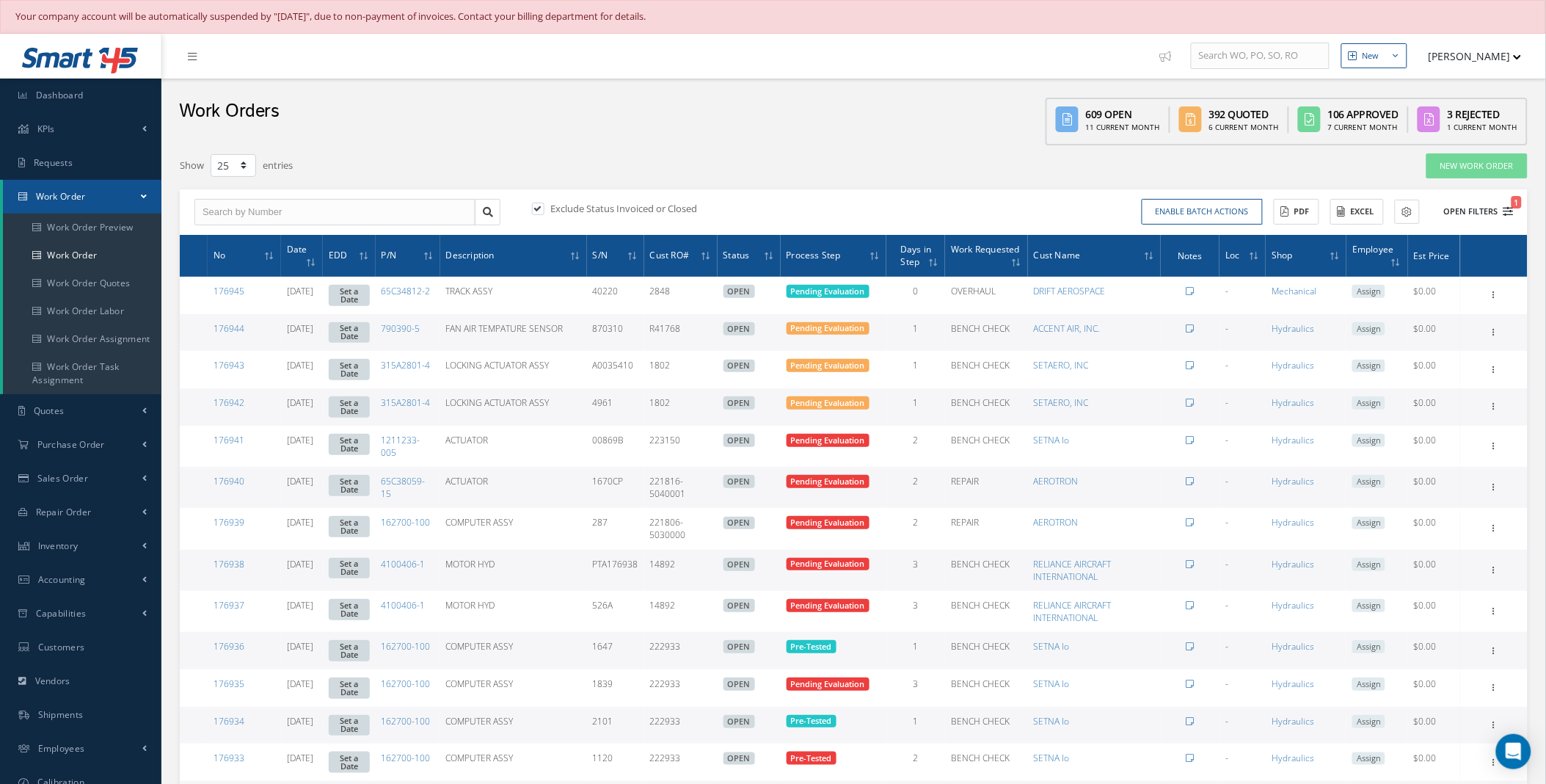
type input "All Work Request"
type input "All Work Performed"
type input "All Status"
type input "WO Part Status"
click at [1498, 216] on button "Open Filters 1" at bounding box center [1472, 211] width 83 height 24
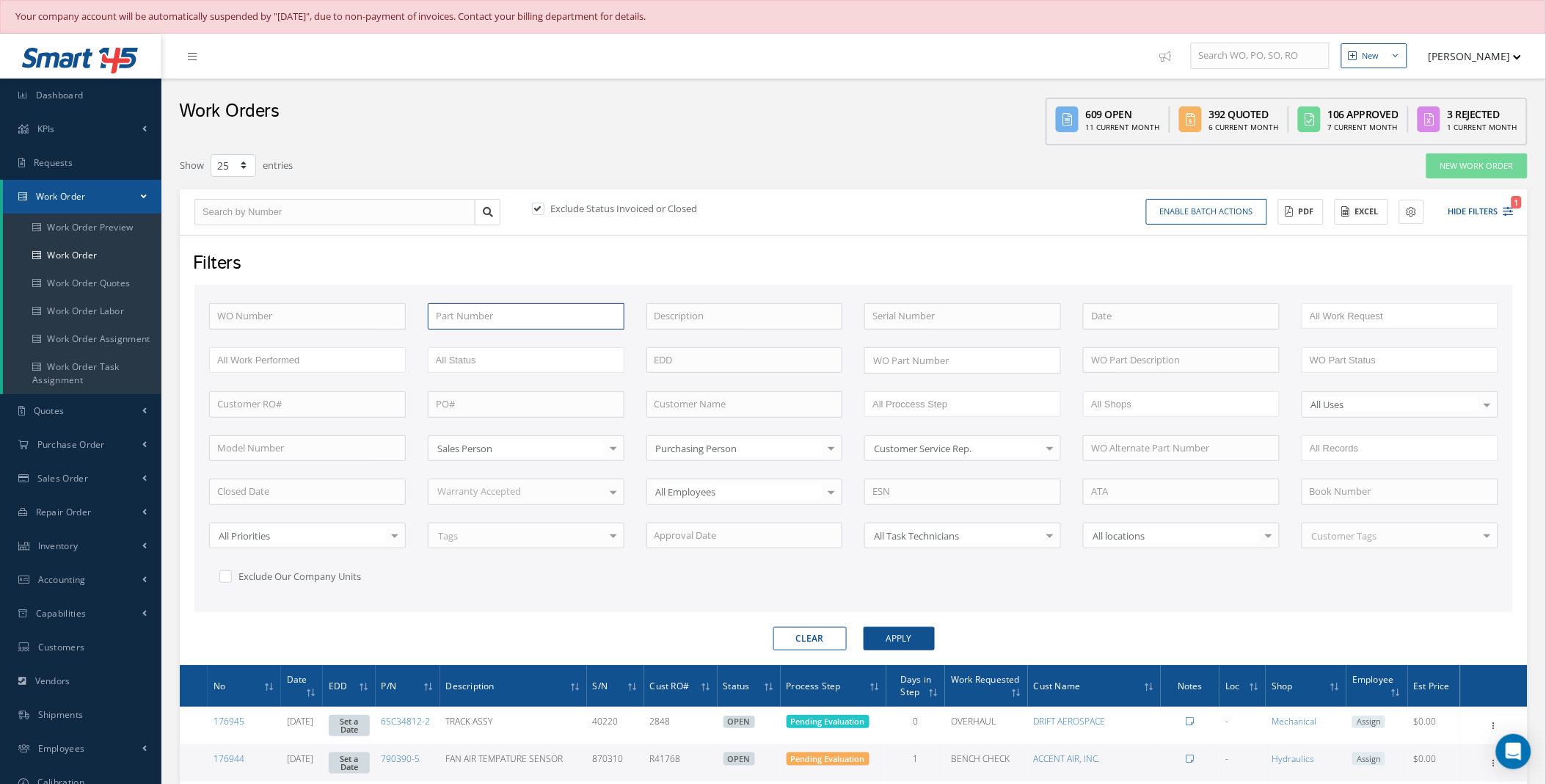
click at [467, 318] on input "text" at bounding box center [526, 316] width 196 height 27
paste input "975A0000-03"
type input "975A0000-"
click at [864, 627] on button "Apply" at bounding box center [900, 638] width 71 height 23
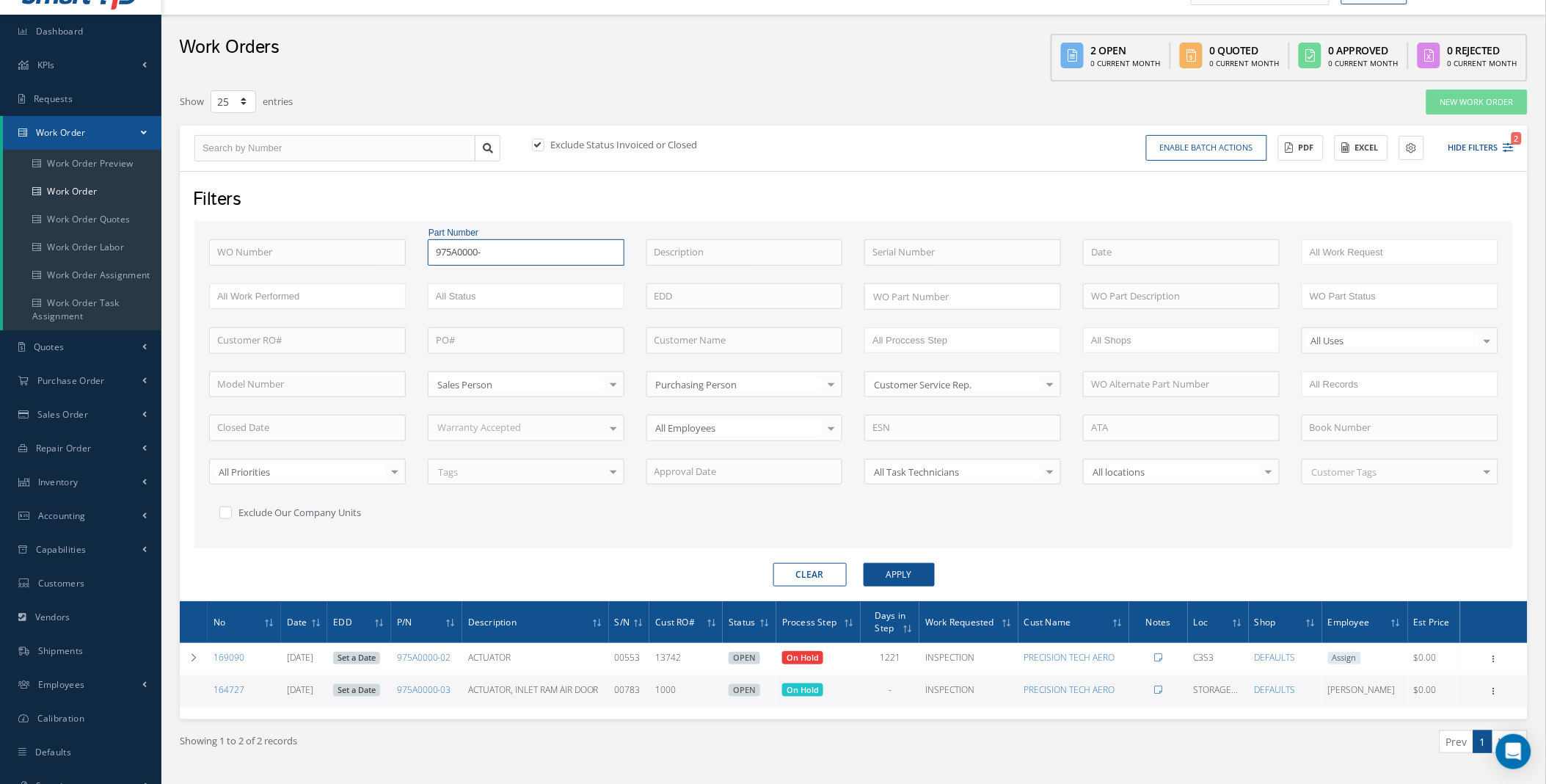
scroll to position [99, 0]
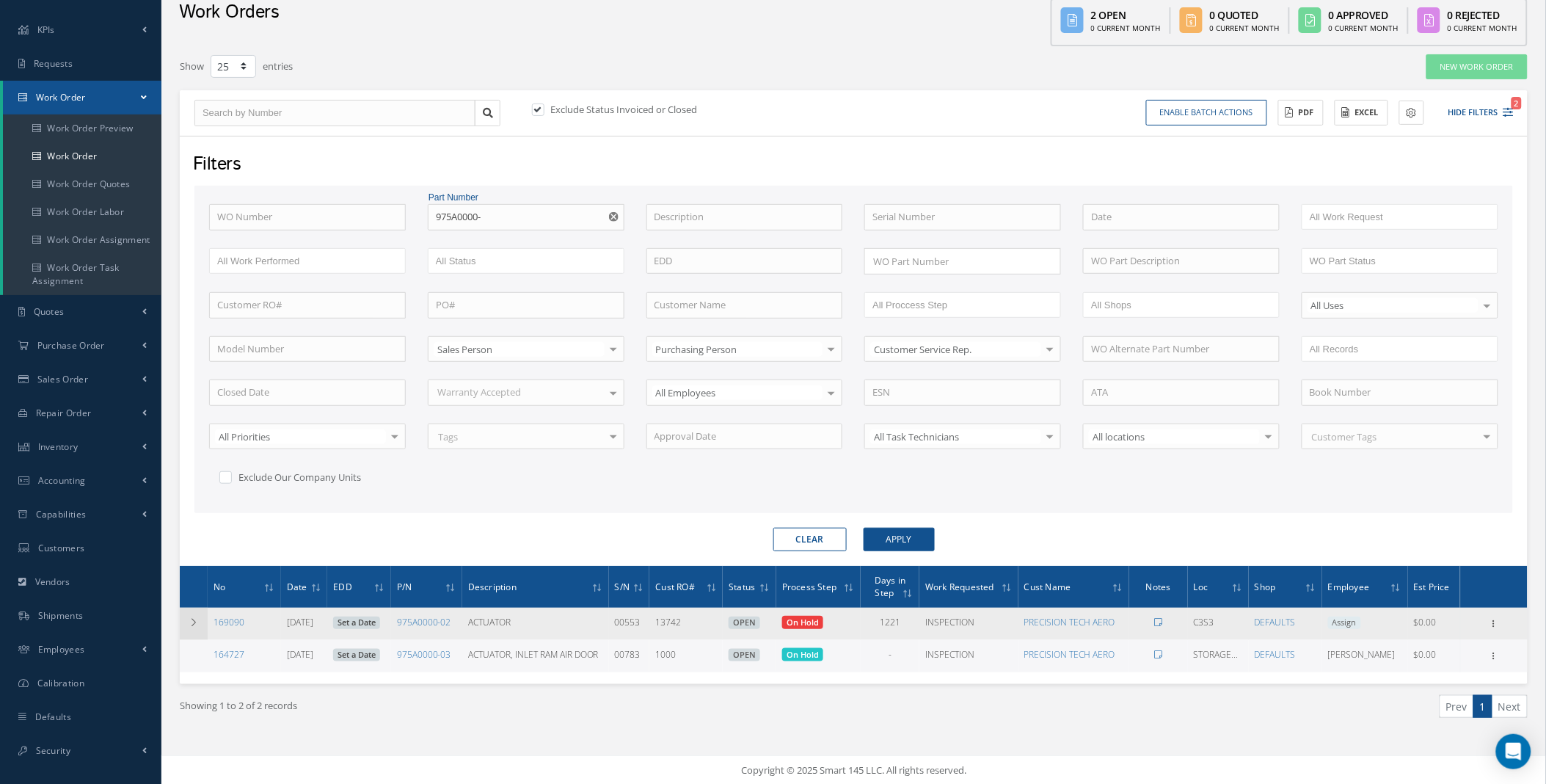
click at [193, 626] on icon at bounding box center [194, 622] width 11 height 9
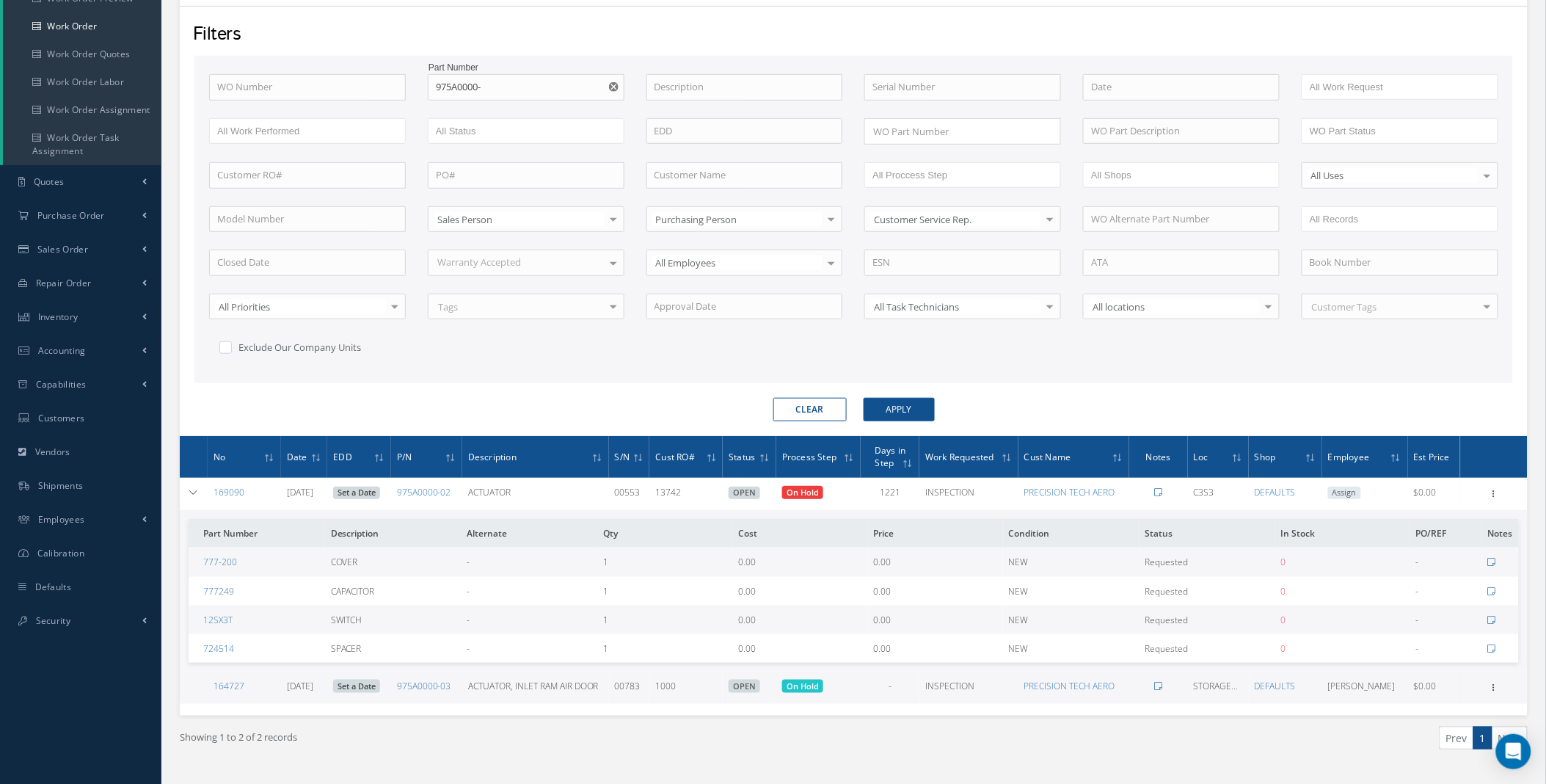
scroll to position [260, 0]
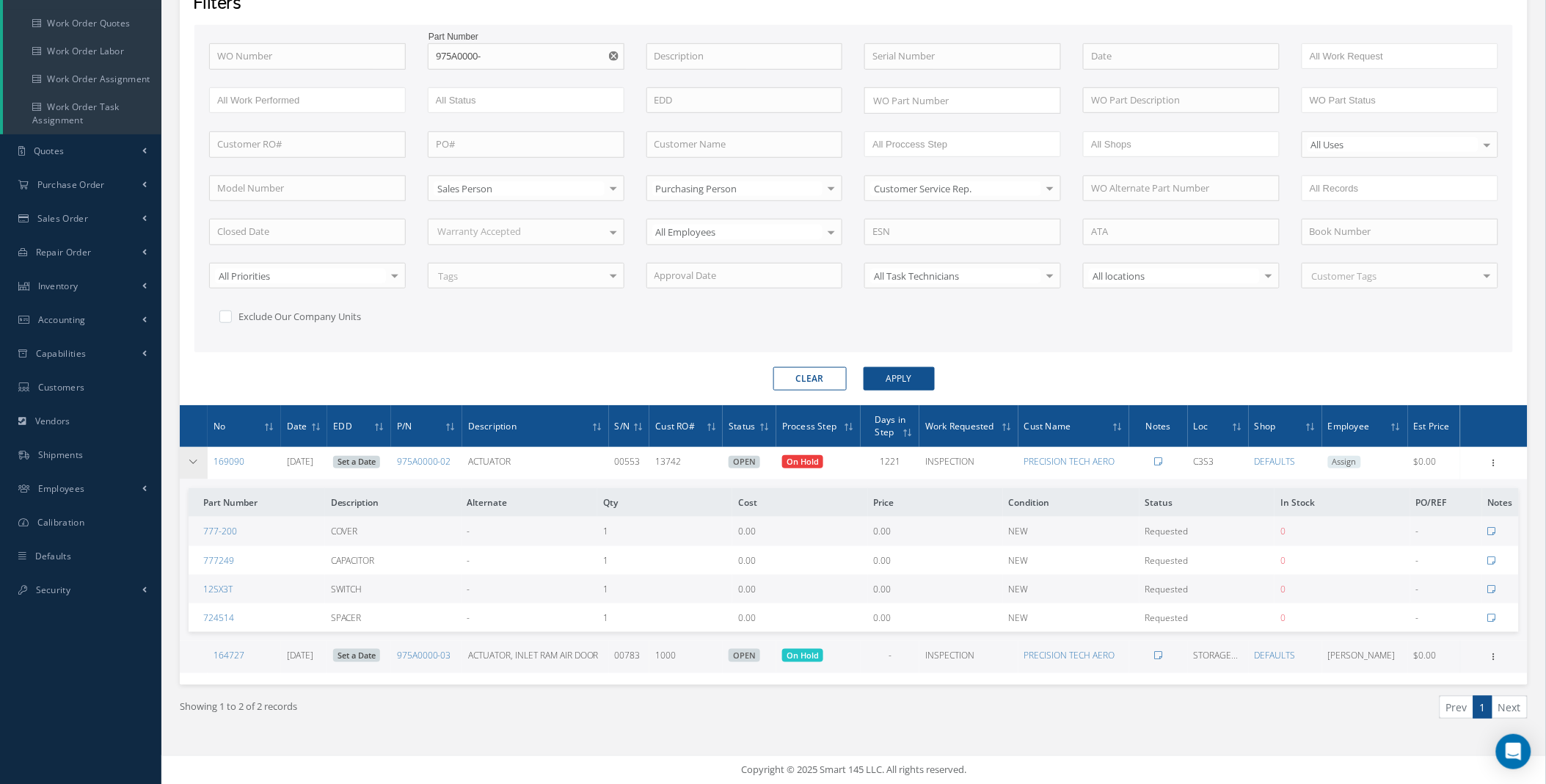
click at [199, 463] on td at bounding box center [193, 463] width 28 height 32
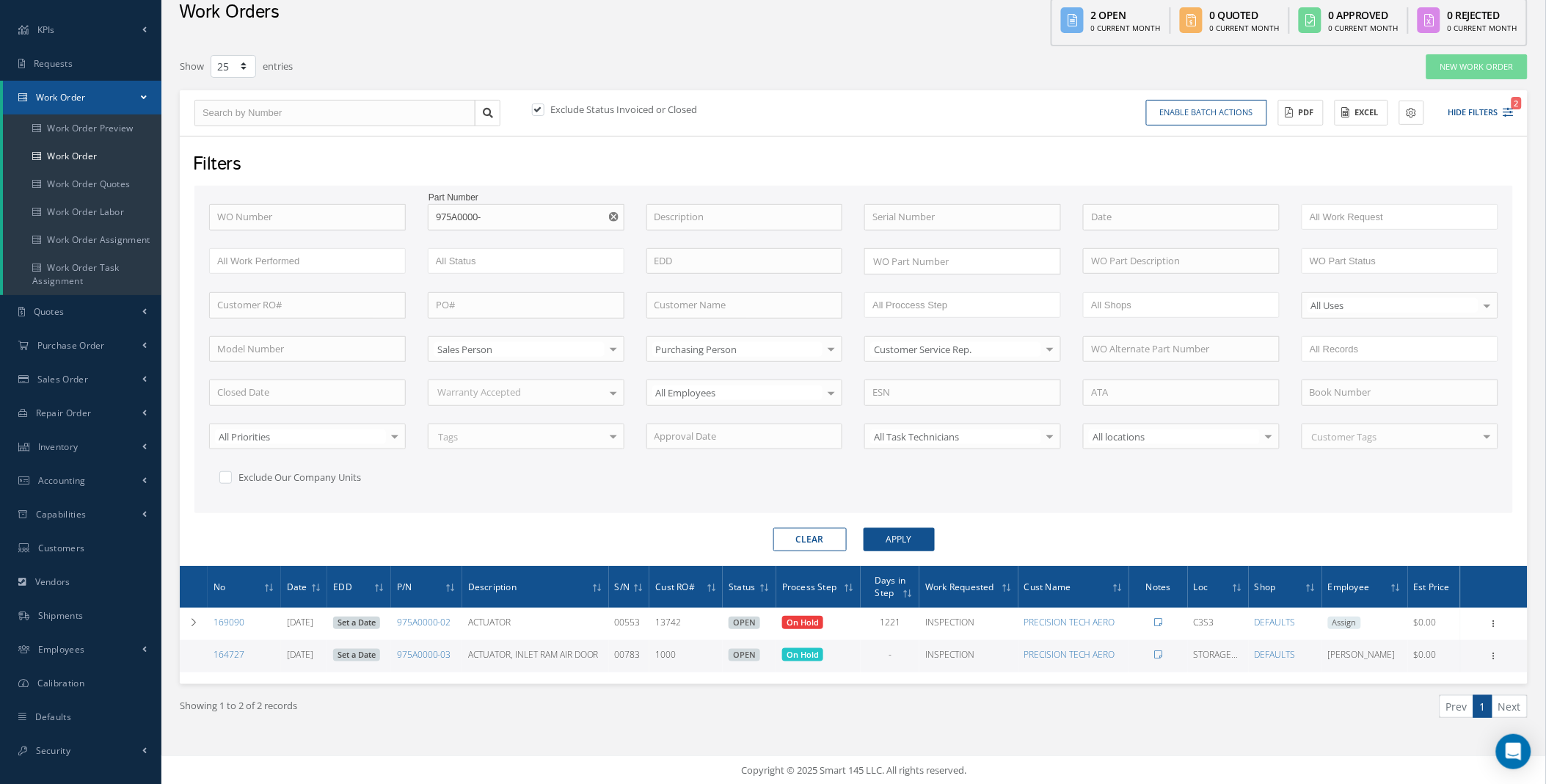
scroll to position [0, 0]
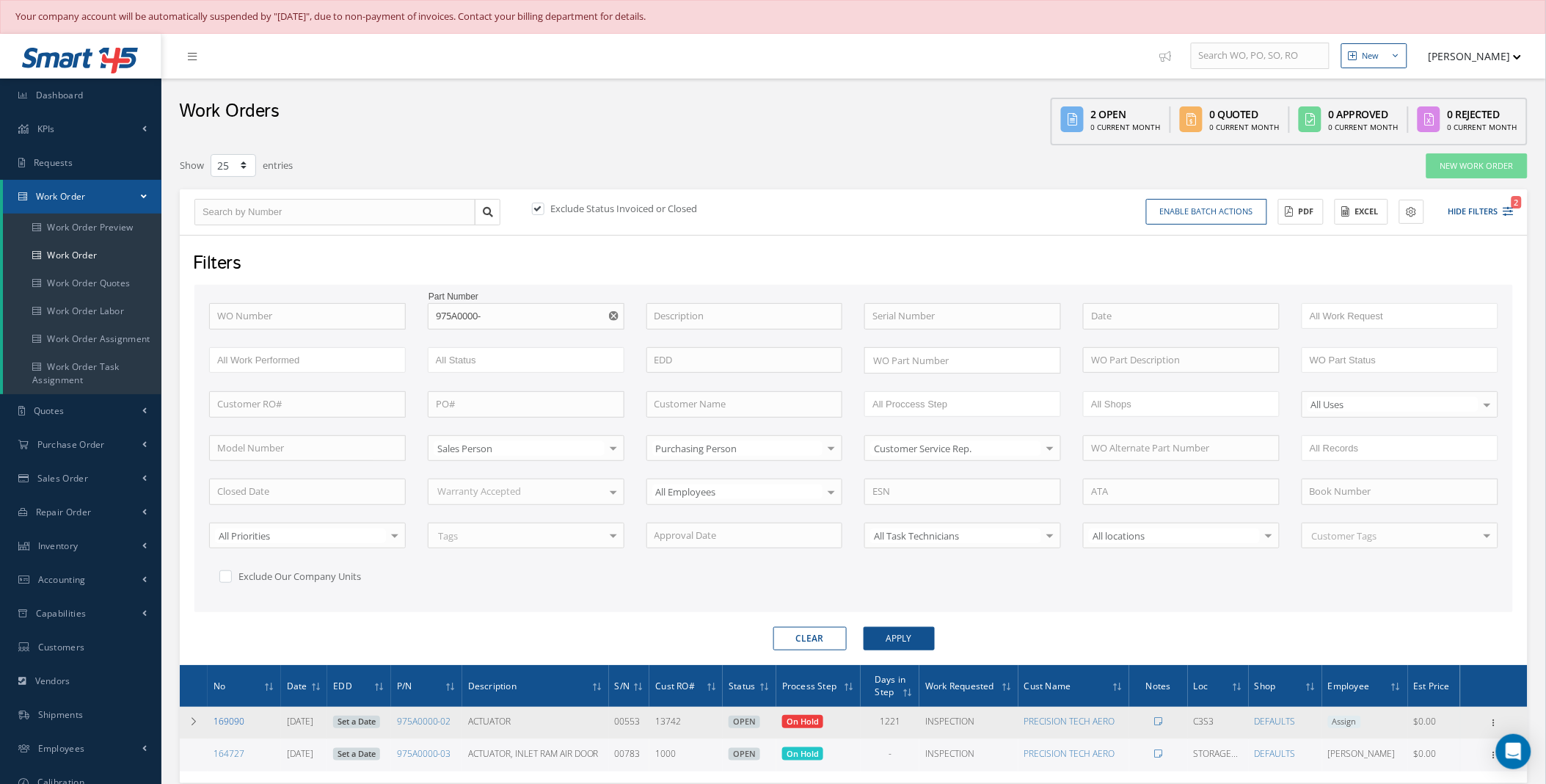
click at [229, 721] on link "169090" at bounding box center [228, 721] width 31 height 12
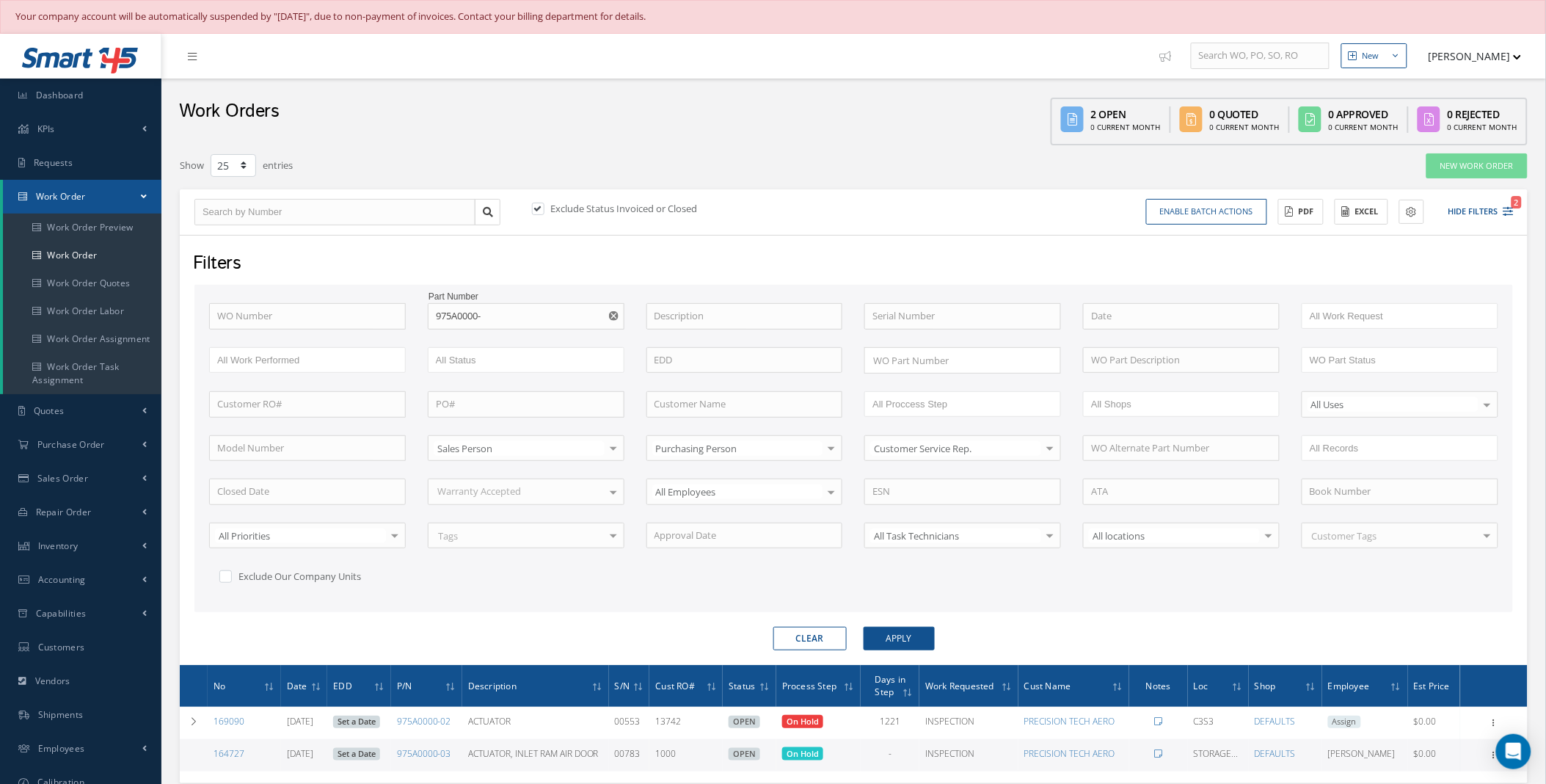
click at [612, 313] on icon "Reset" at bounding box center [614, 315] width 10 height 10
click at [259, 320] on input "text" at bounding box center [307, 316] width 196 height 27
type input "1"
type input "17"
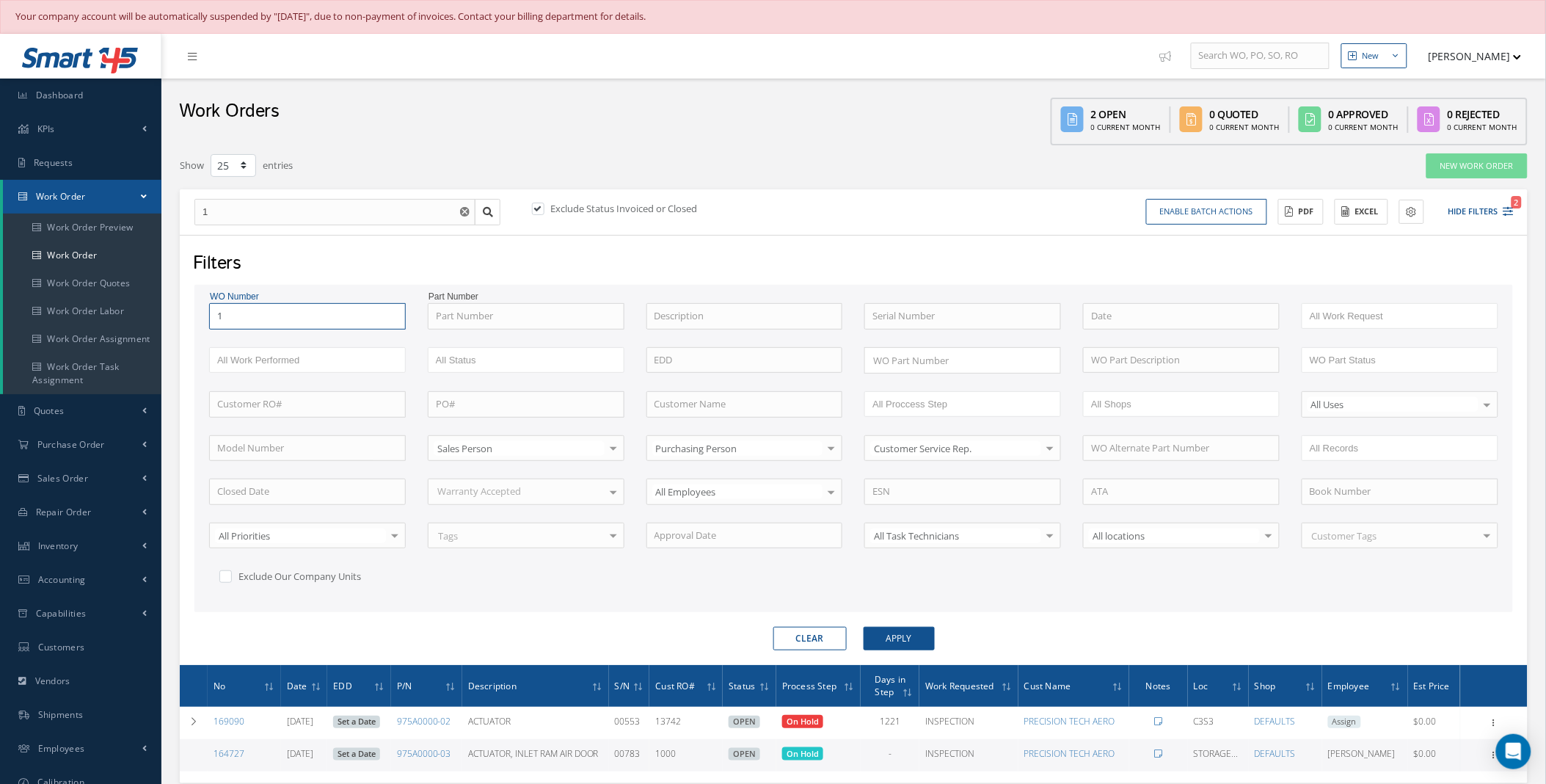
type input "17"
type input "176"
type input "1769"
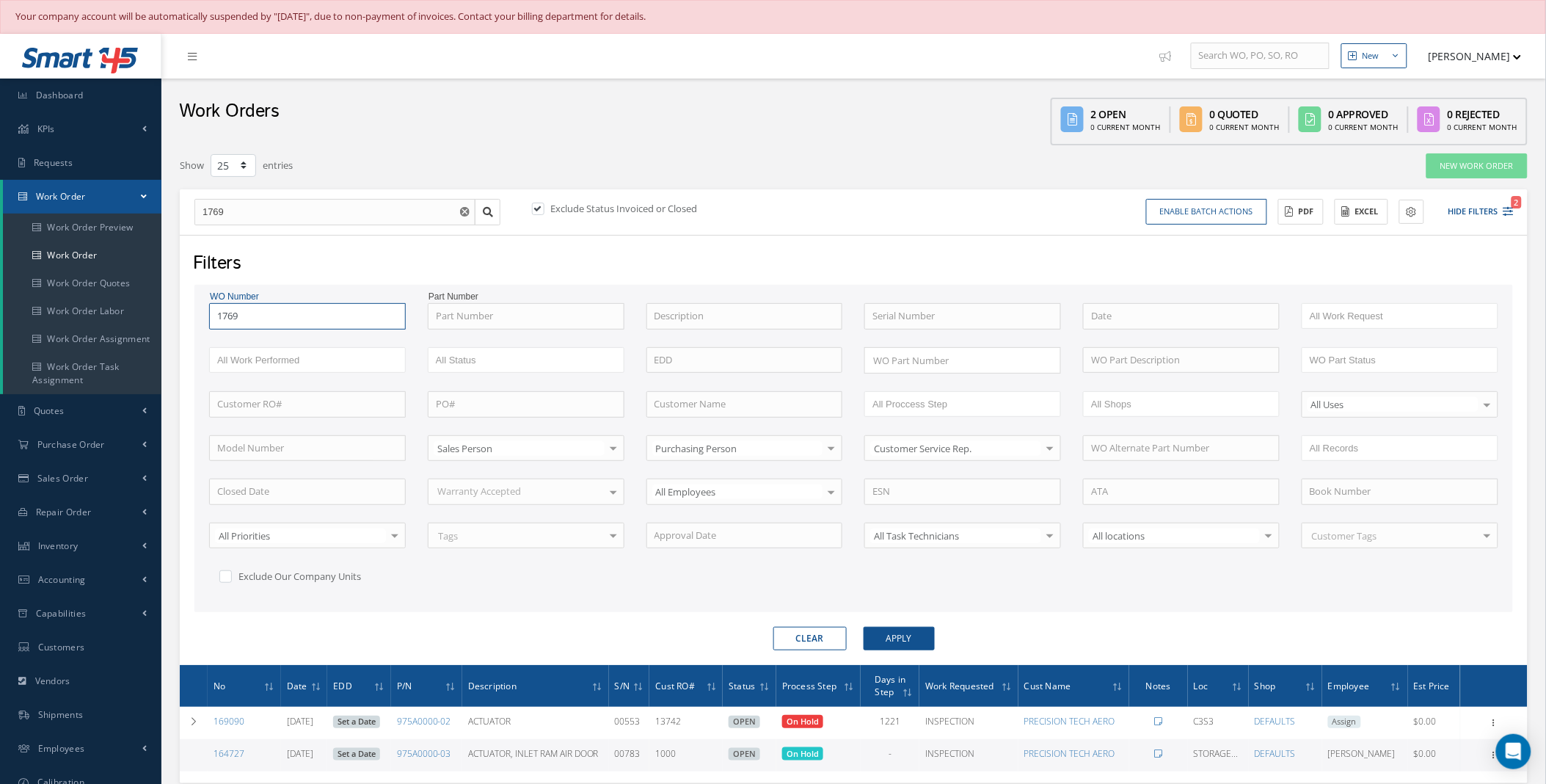
type input "17692"
type input "176920"
click at [864, 627] on button "Apply" at bounding box center [900, 638] width 71 height 23
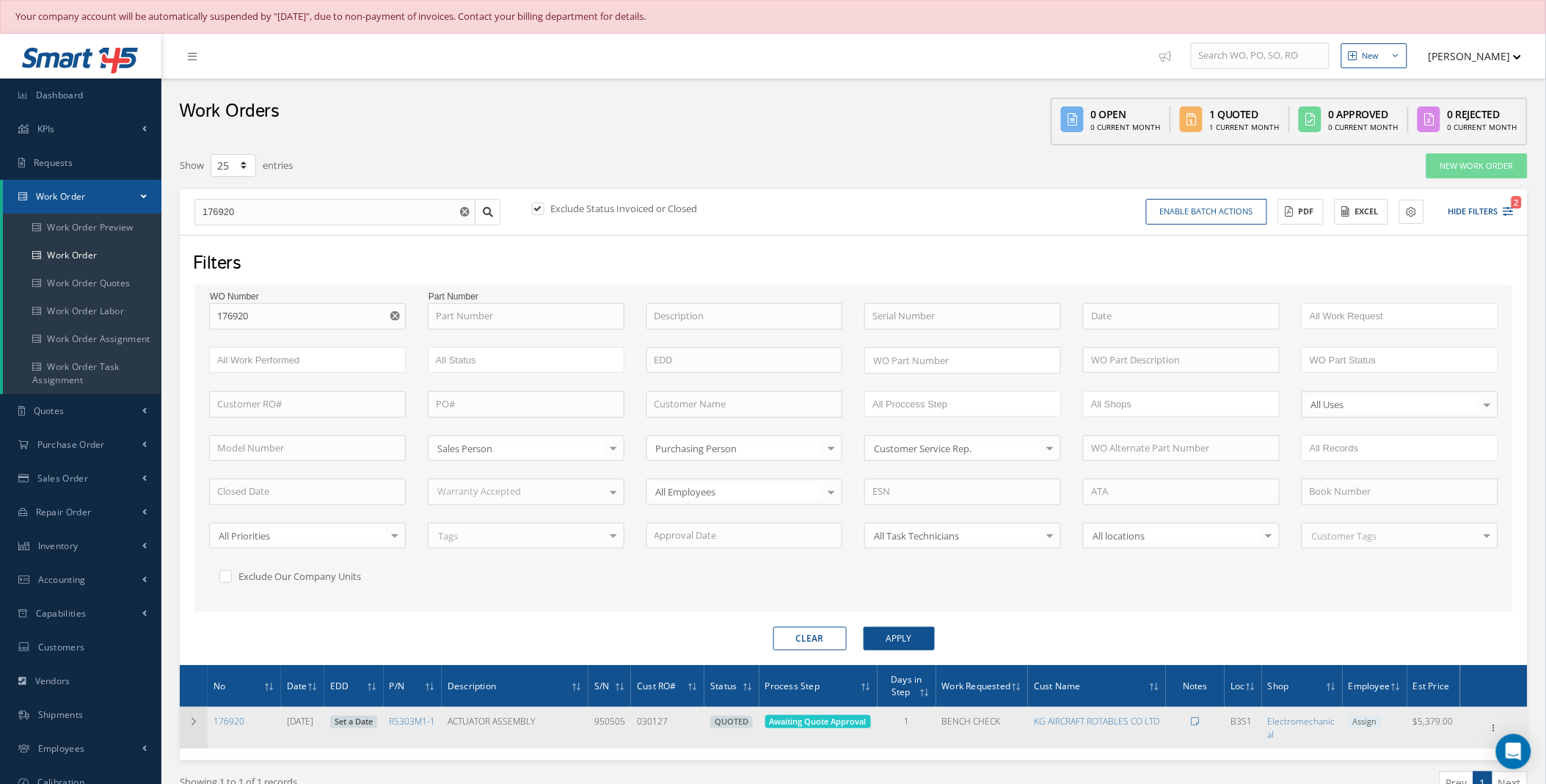
click at [202, 725] on td at bounding box center [193, 727] width 28 height 41
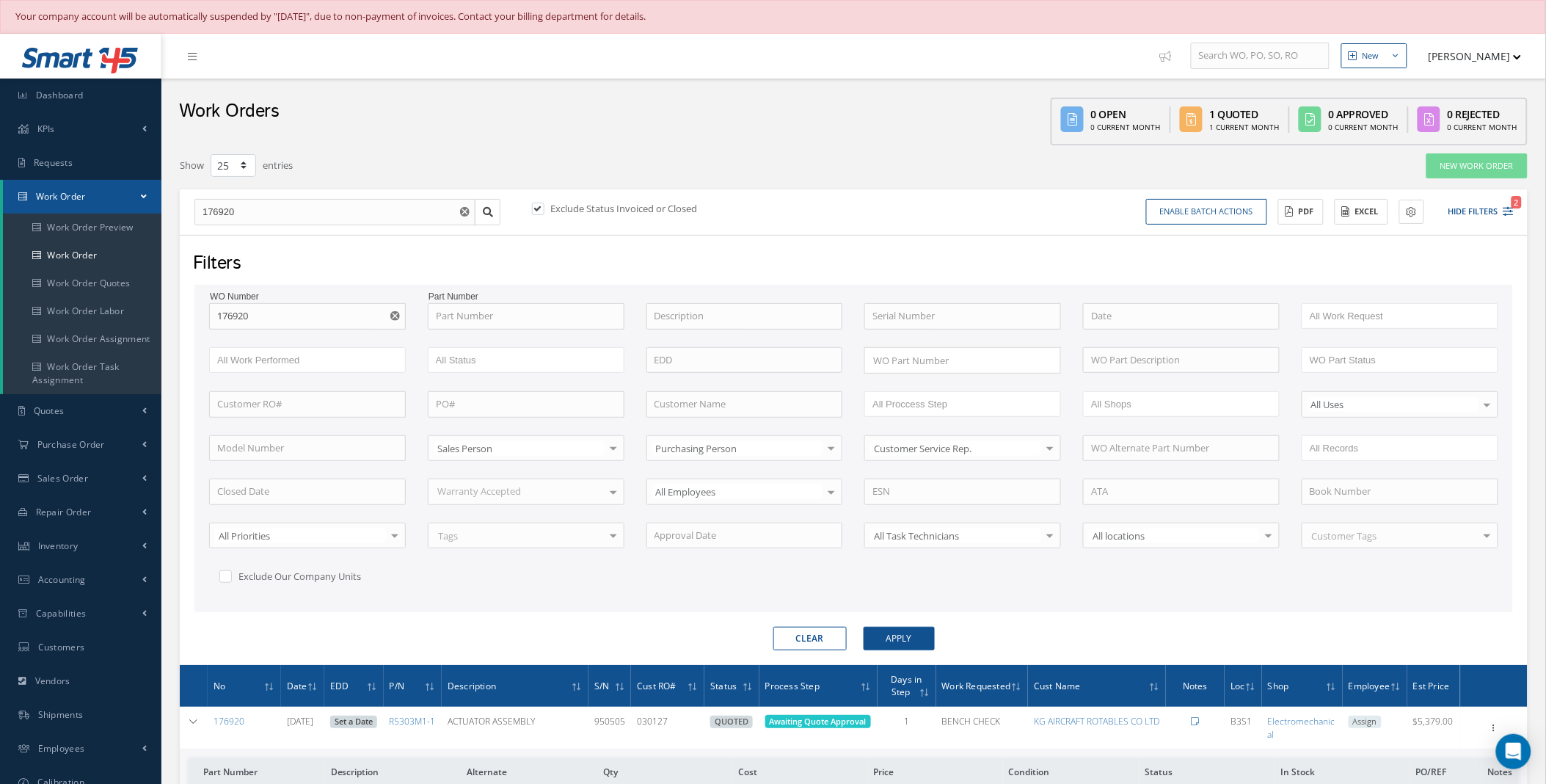
scroll to position [496, 0]
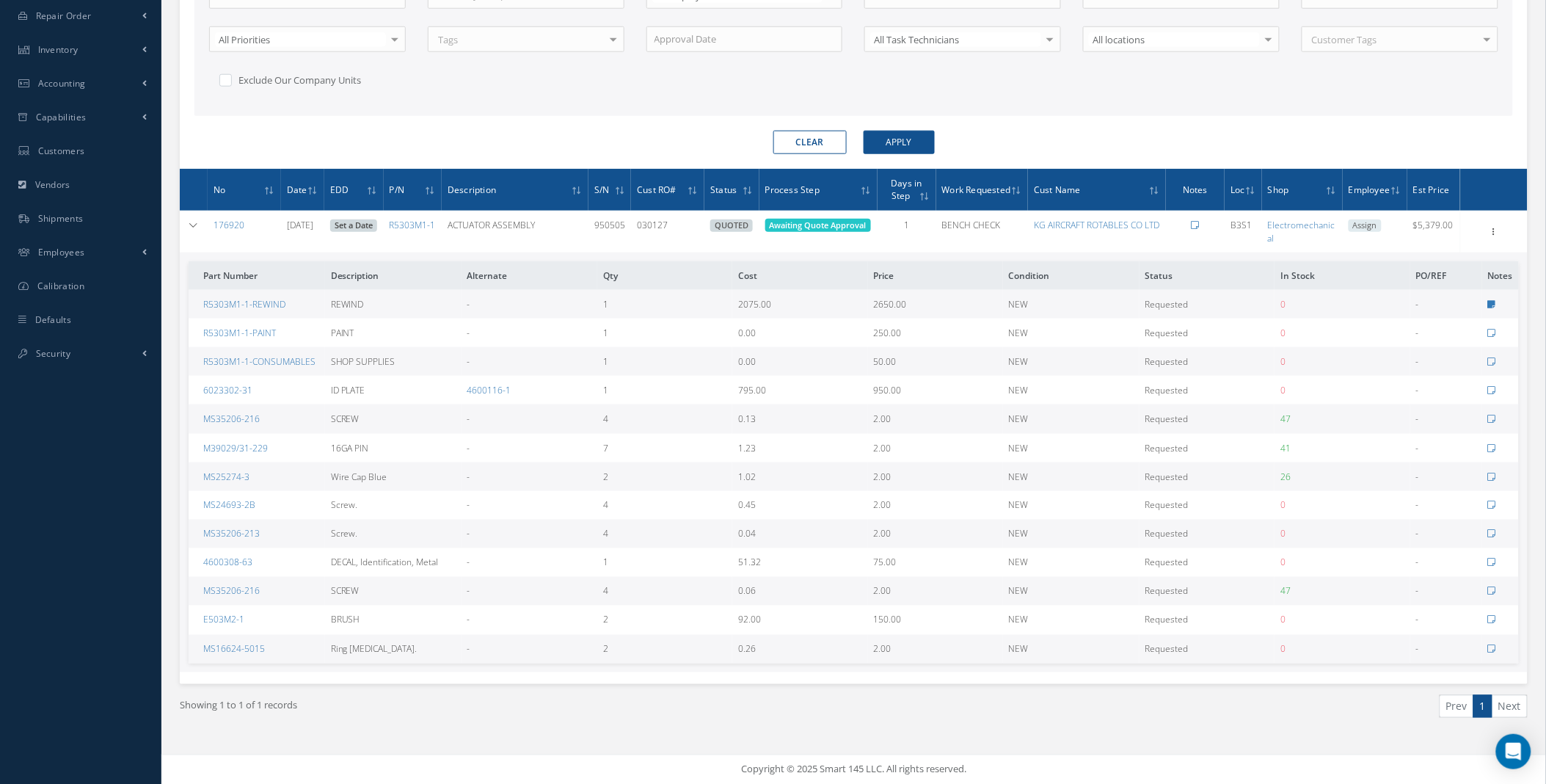
drag, startPoint x: 404, startPoint y: 218, endPoint x: 414, endPoint y: 234, distance: 18.9
click at [414, 234] on td "R5303M1-1" at bounding box center [412, 231] width 58 height 41
drag, startPoint x: 419, startPoint y: 235, endPoint x: 405, endPoint y: 226, distance: 16.6
click at [405, 226] on td "R5303M1-1" at bounding box center [412, 231] width 58 height 41
copy link "R5303M1-1"
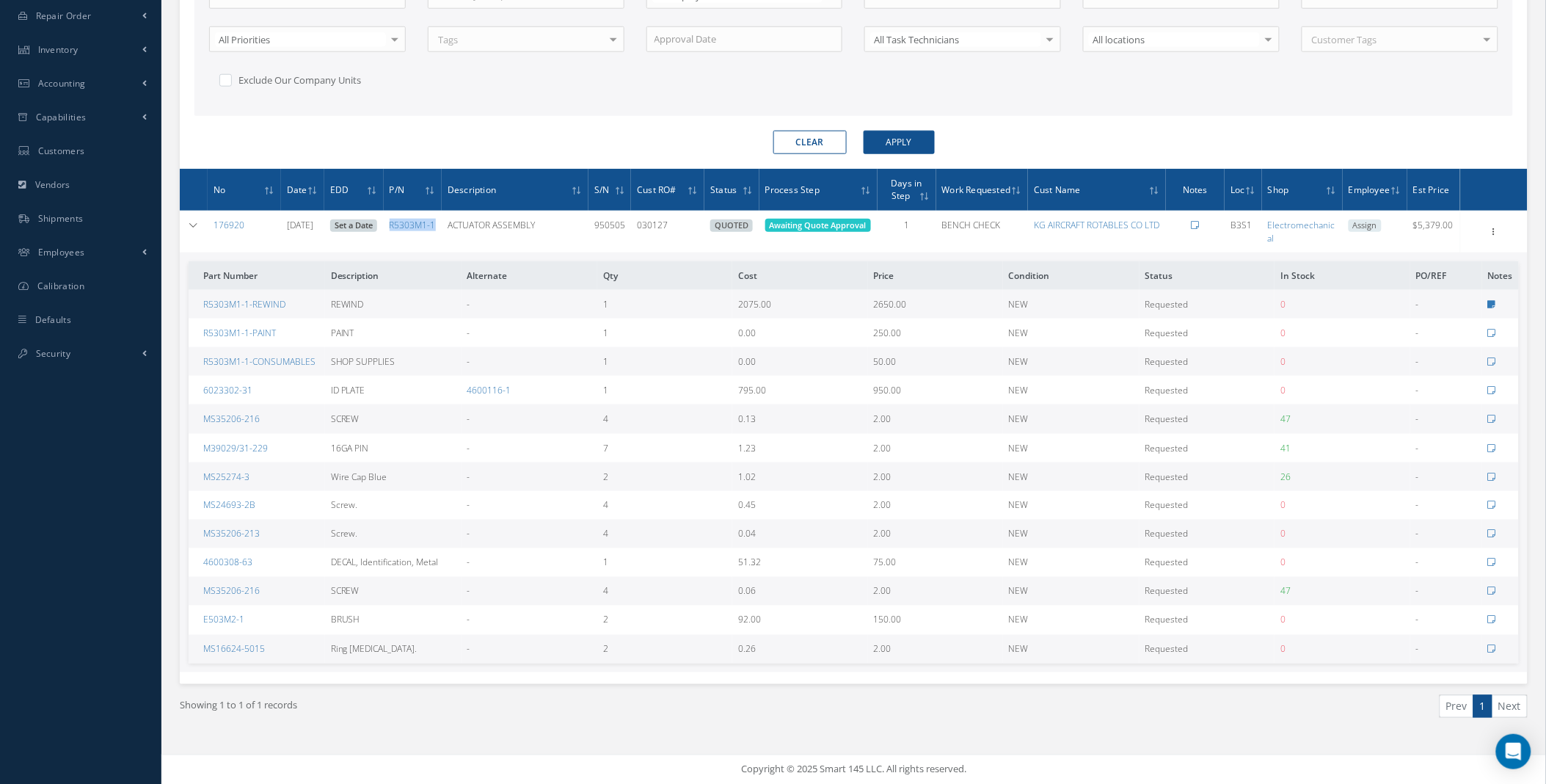
scroll to position [0, 0]
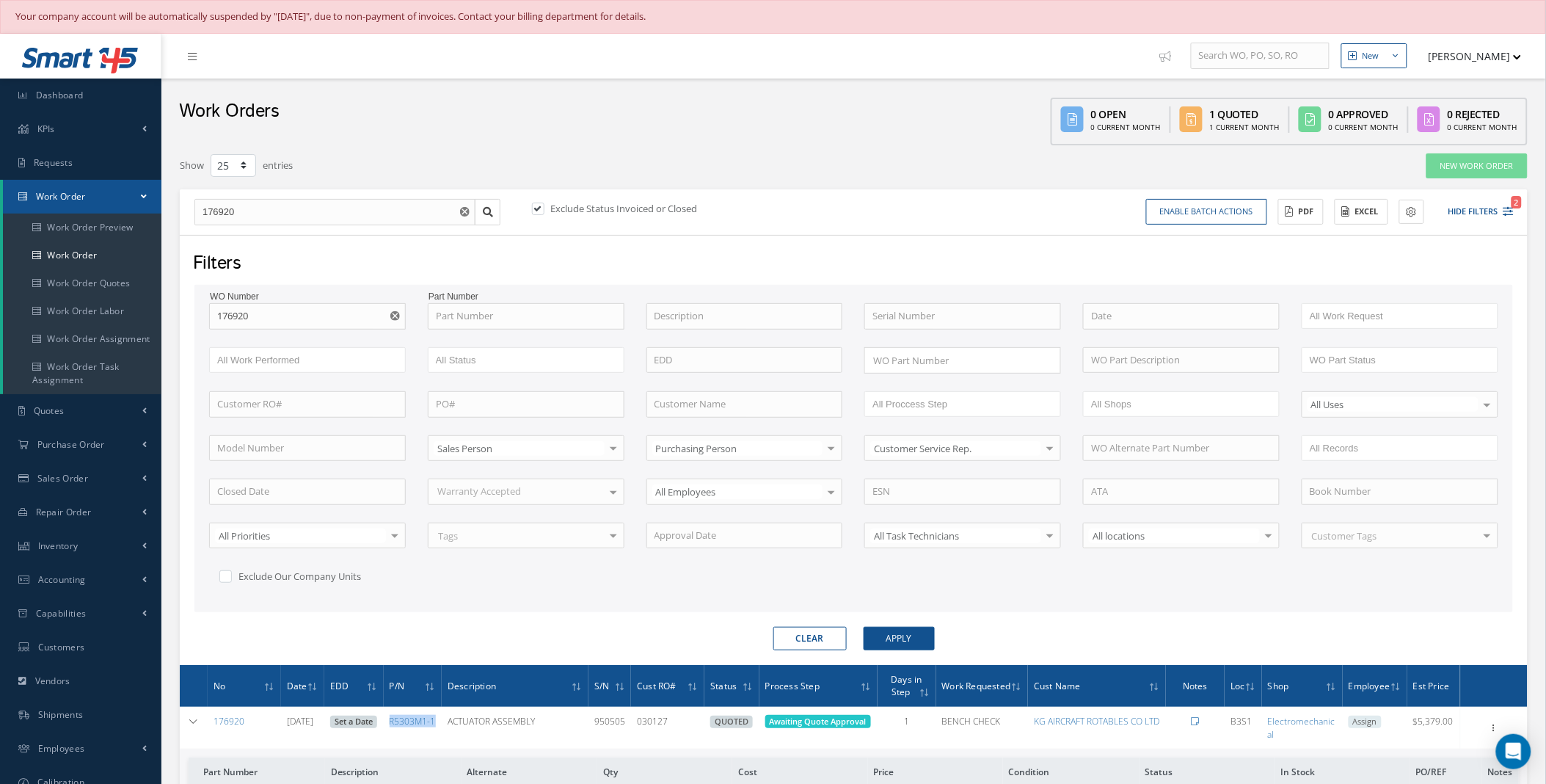
click at [399, 313] on use "Reset" at bounding box center [395, 315] width 10 height 10
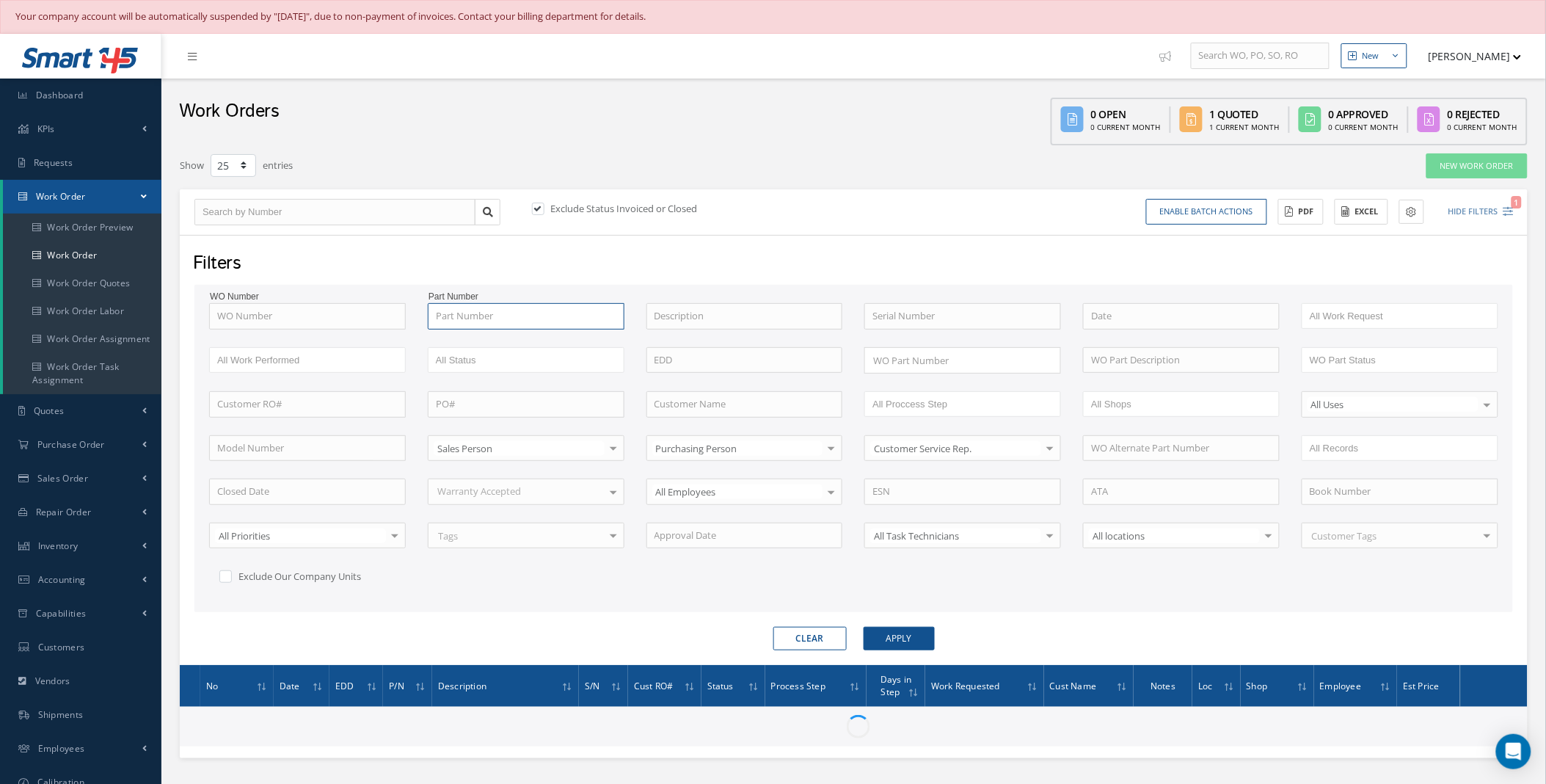
click at [460, 313] on input "text" at bounding box center [526, 316] width 196 height 27
paste input "R5303M1-1"
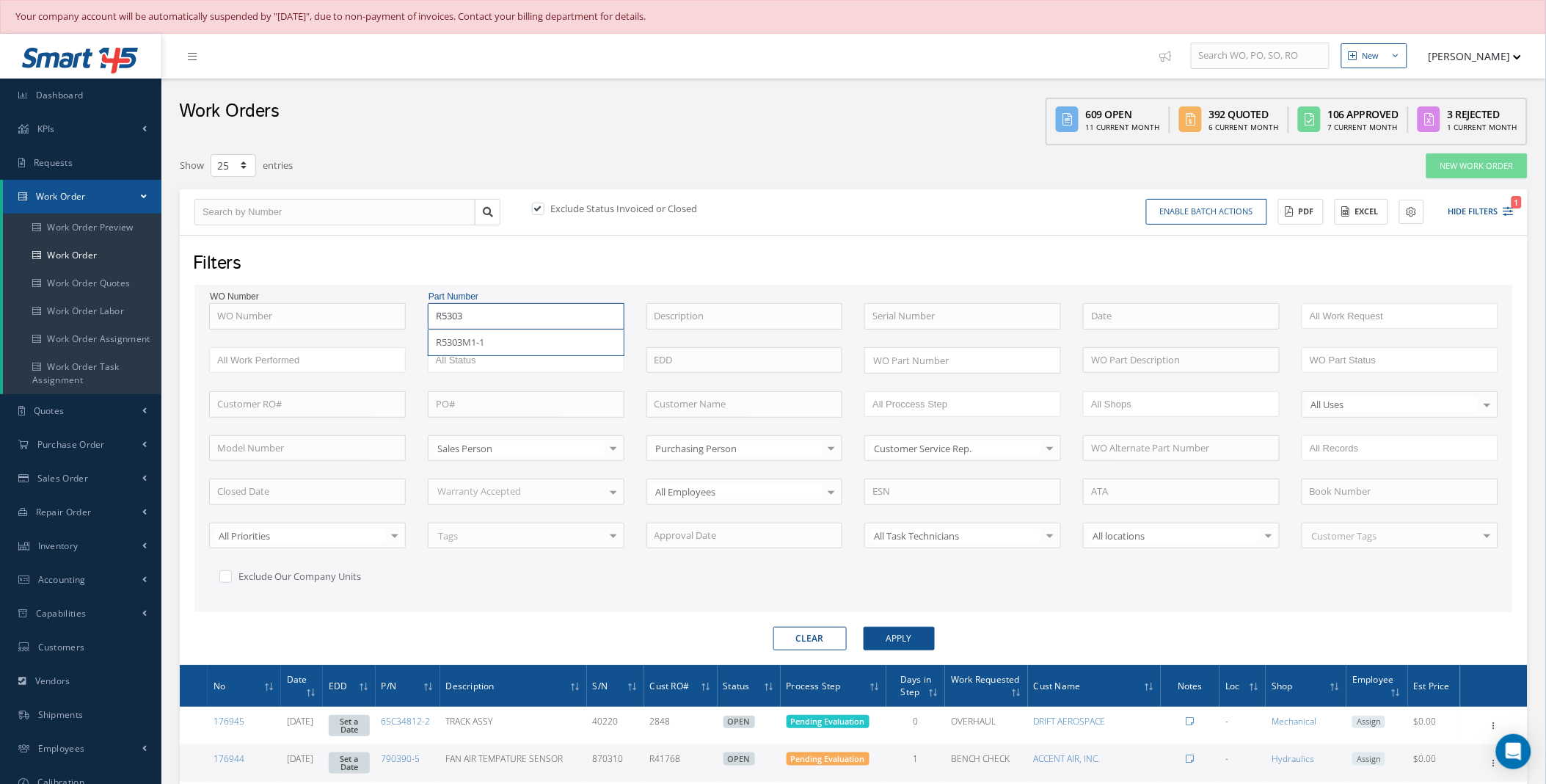
type input "R5303"
click at [543, 206] on label at bounding box center [545, 208] width 4 height 13
click at [540, 206] on input "checkbox" at bounding box center [536, 210] width 10 height 10
checkbox input "false"
